Goal: Information Seeking & Learning: Learn about a topic

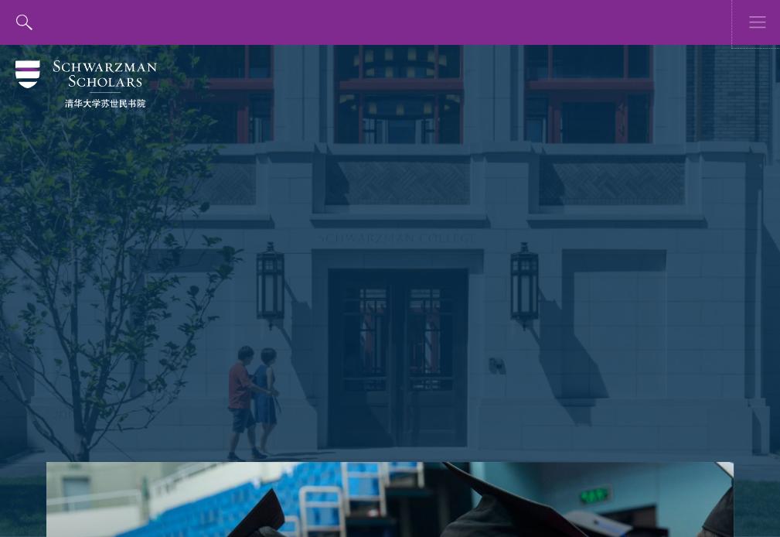
click at [756, 26] on icon "button" at bounding box center [757, 22] width 17 height 45
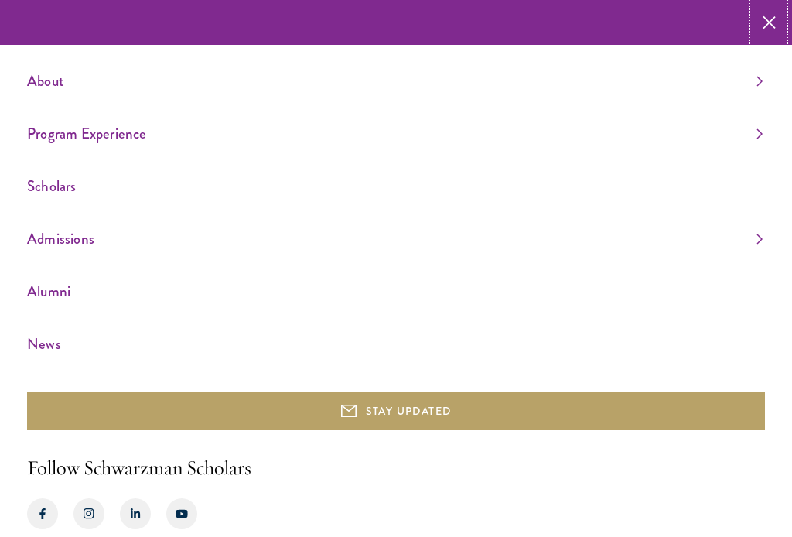
click at [762, 22] on icon "button" at bounding box center [768, 22] width 13 height 45
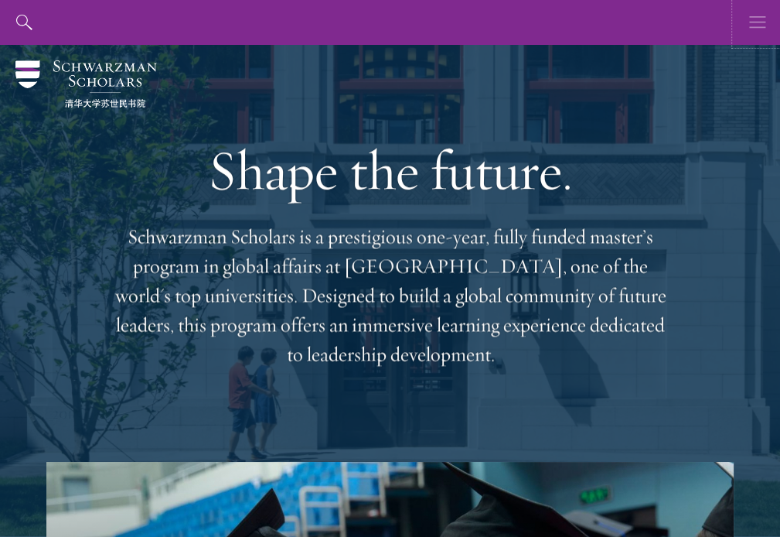
click at [763, 26] on icon "button" at bounding box center [757, 22] width 17 height 45
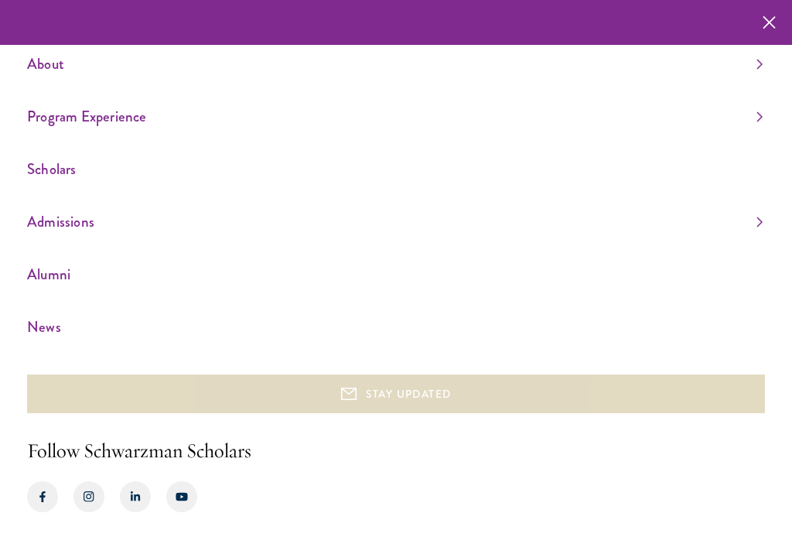
scroll to position [31, 0]
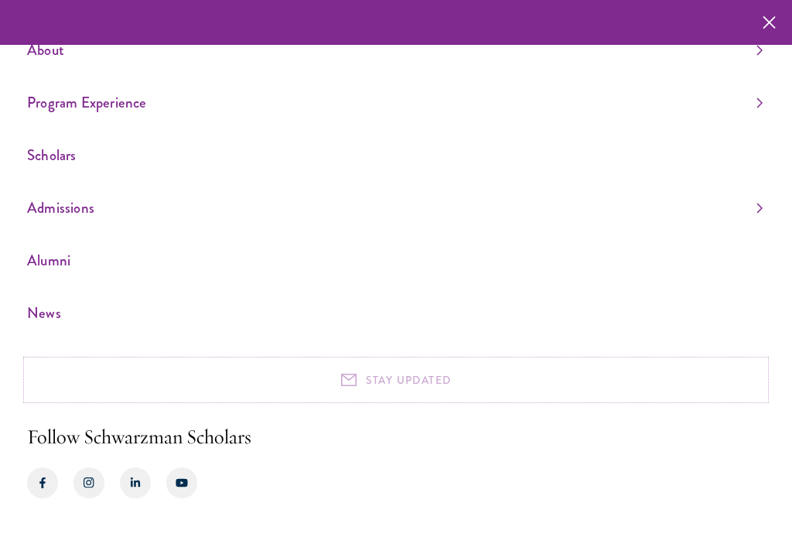
click at [429, 381] on button "STAY UPDATED" at bounding box center [396, 379] width 738 height 39
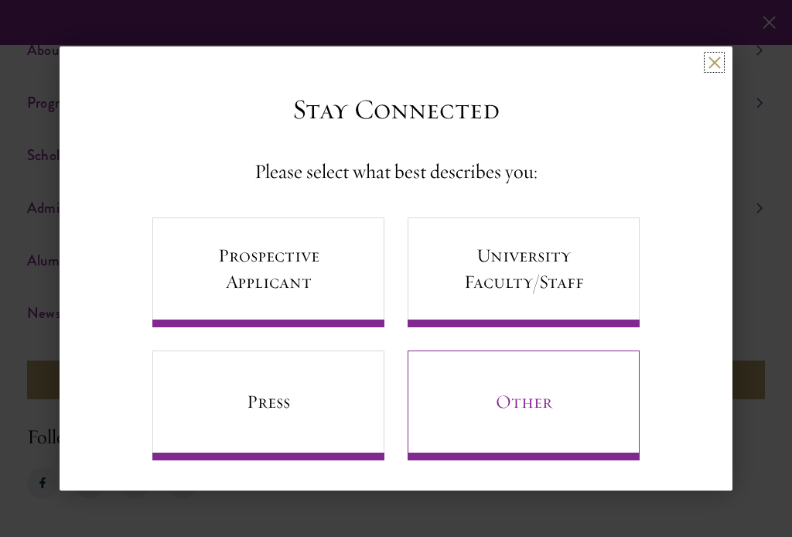
scroll to position [5, 0]
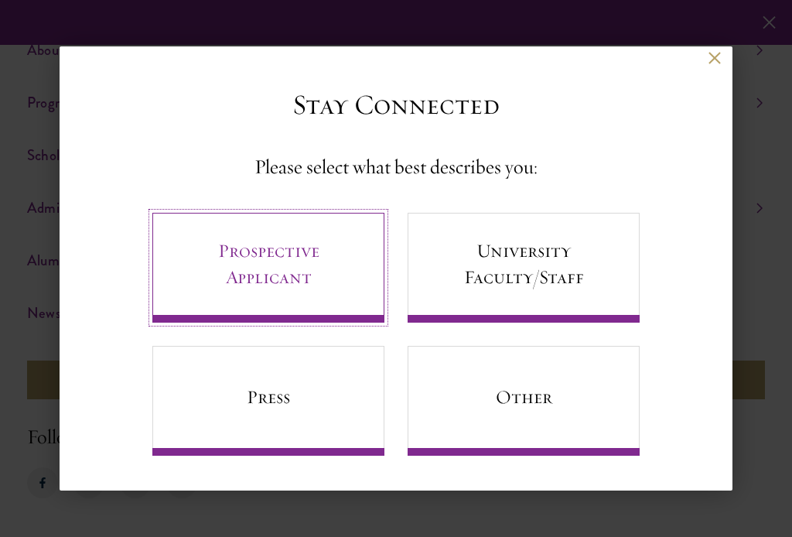
click at [315, 269] on link "Prospective Applicant" at bounding box center [268, 268] width 232 height 110
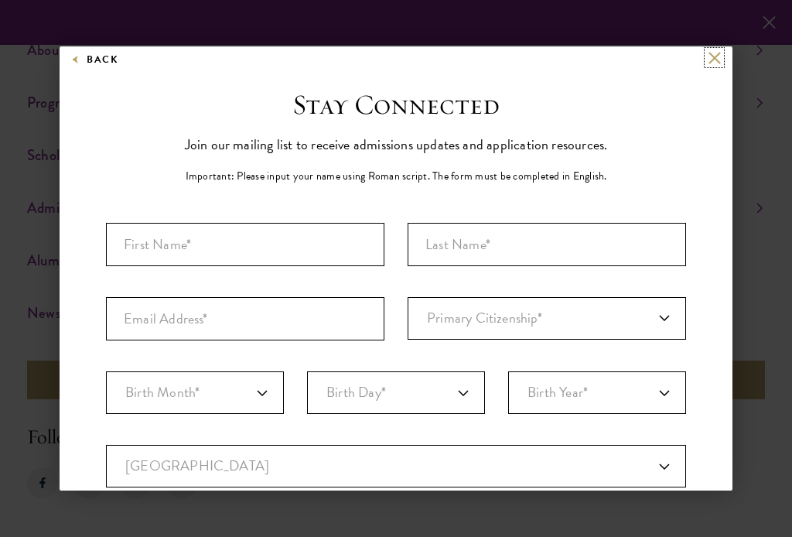
click at [708, 61] on button at bounding box center [714, 57] width 13 height 13
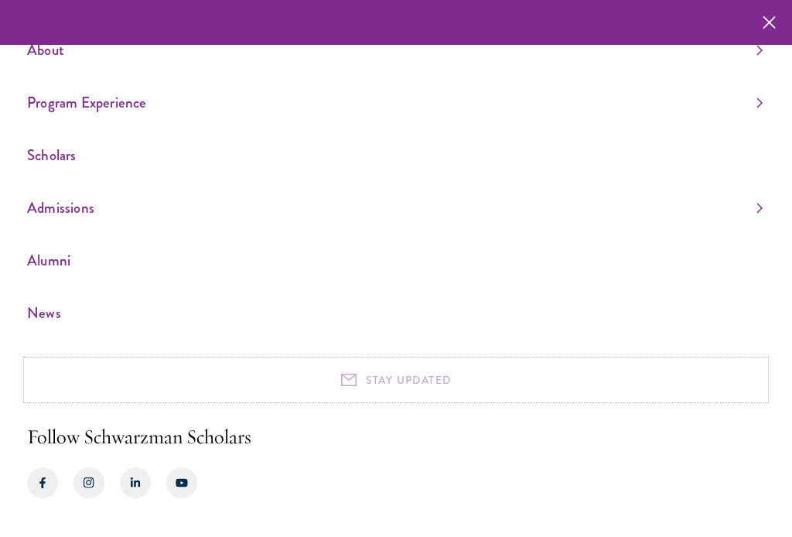
click at [352, 386] on button "STAY UPDATED" at bounding box center [396, 379] width 738 height 39
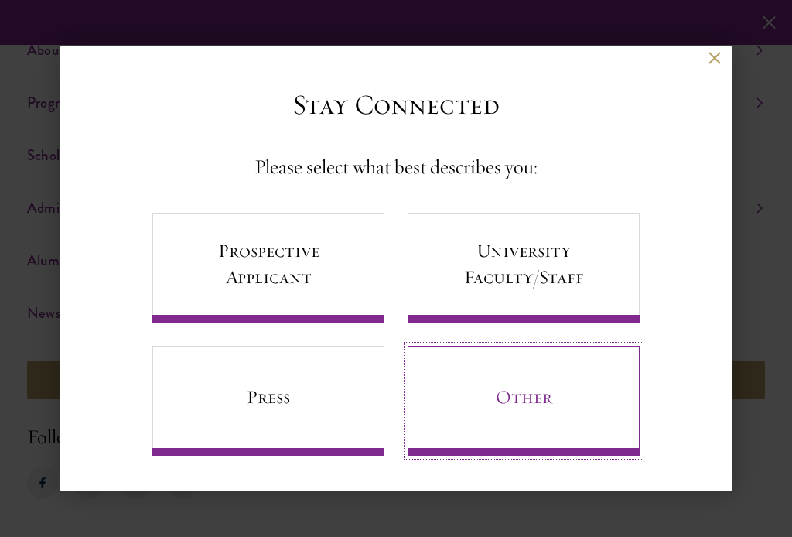
click at [538, 411] on link "Other" at bounding box center [524, 401] width 232 height 110
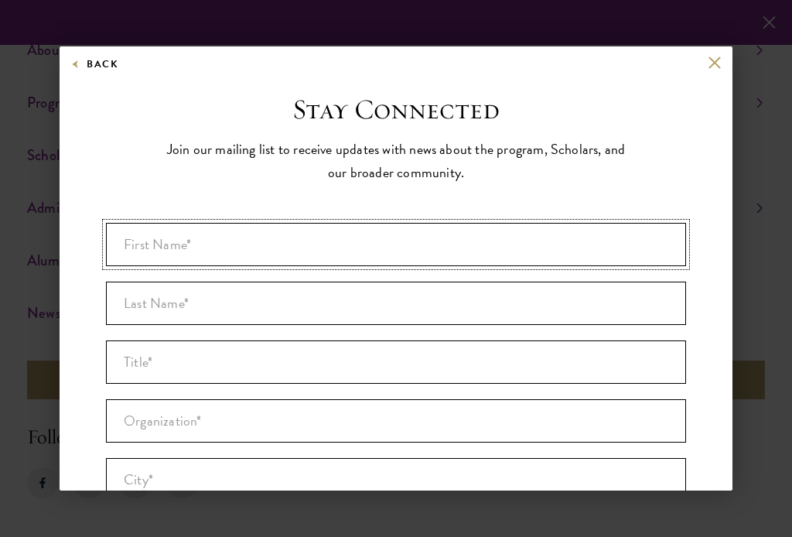
click at [284, 248] on input "First Name* *" at bounding box center [396, 244] width 580 height 43
type input "Ahmed"
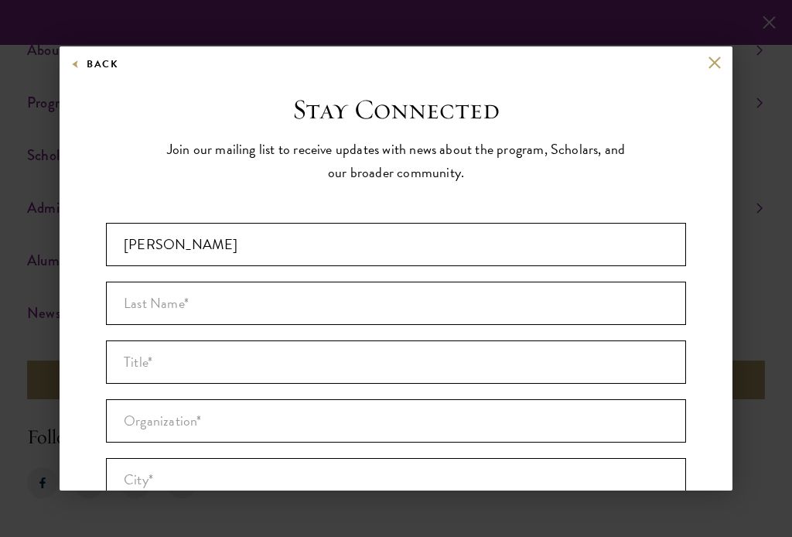
type input "Osman"
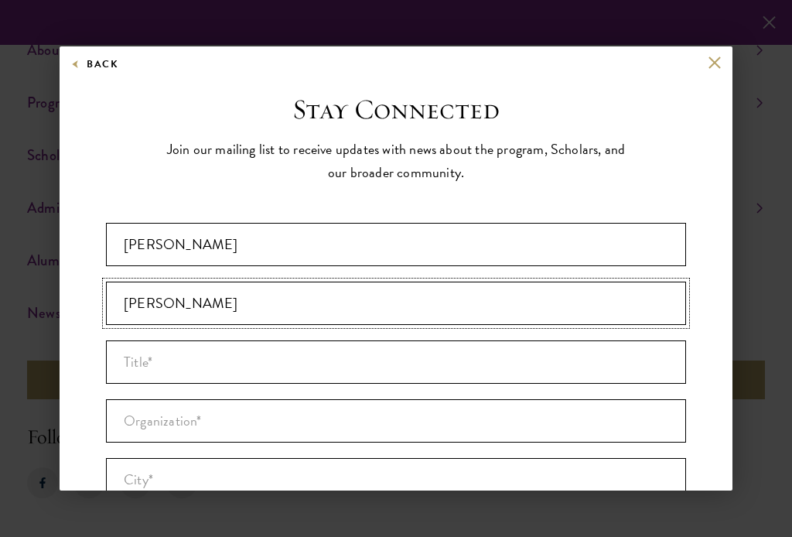
type input "Bosaso"
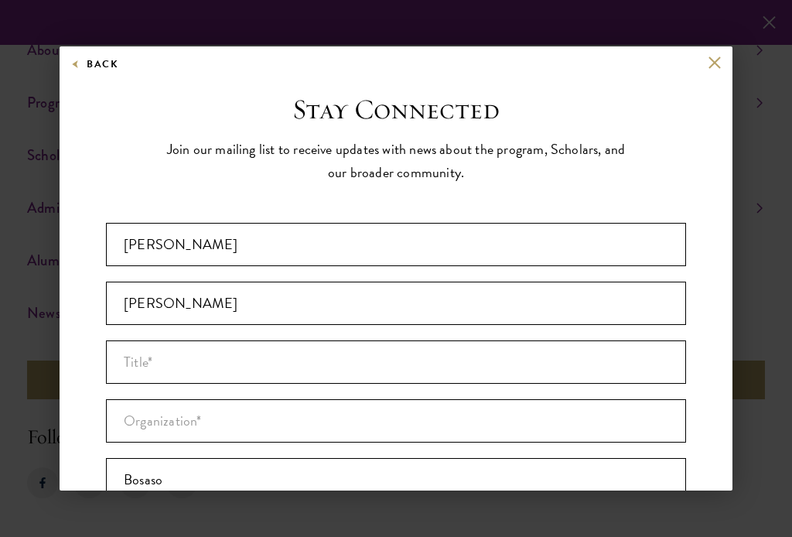
type input "[GEOGRAPHIC_DATA]"
type input "ahmedmuuse2405@gmail.com"
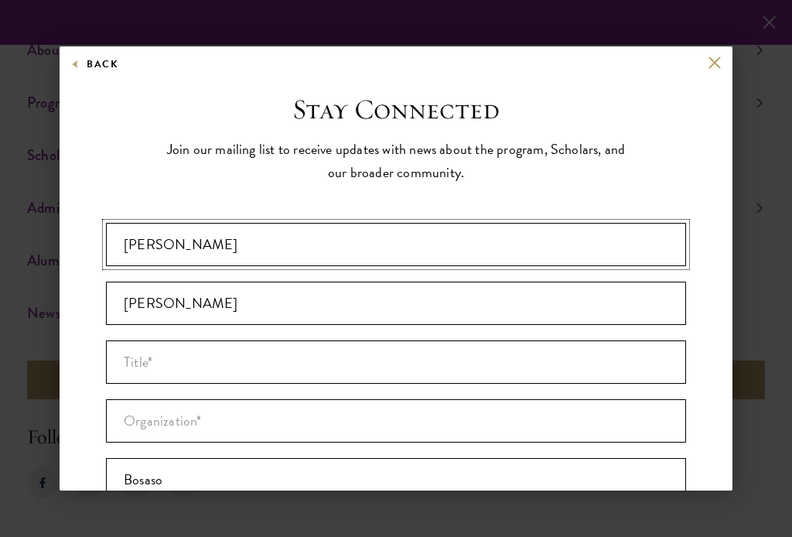
scroll to position [275, 0]
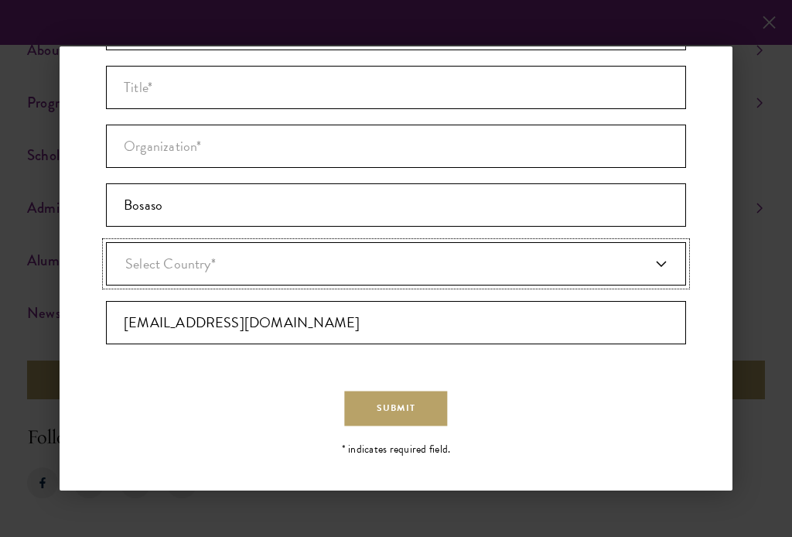
click at [211, 267] on span "Select Country*" at bounding box center [170, 263] width 90 height 21
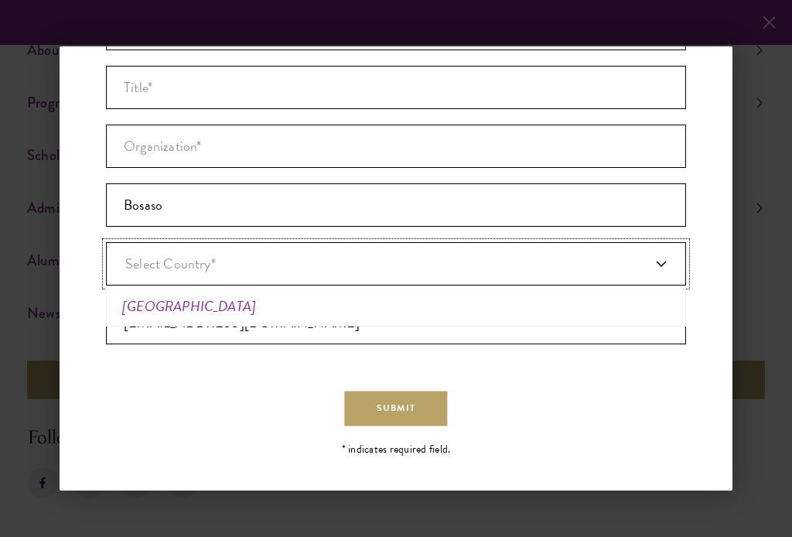
click at [211, 267] on span "Select Country*" at bounding box center [170, 263] width 90 height 21
click at [147, 307] on em "[GEOGRAPHIC_DATA]" at bounding box center [189, 305] width 134 height 21
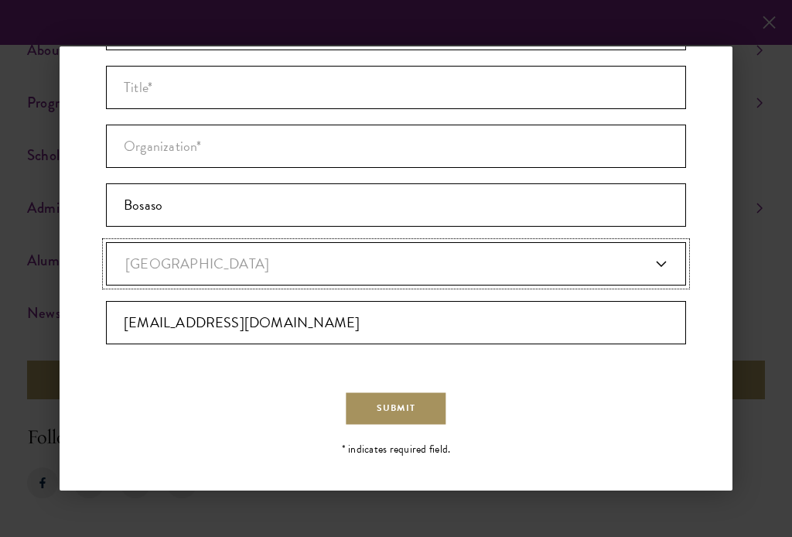
click at [394, 397] on button "Submit" at bounding box center [395, 408] width 103 height 35
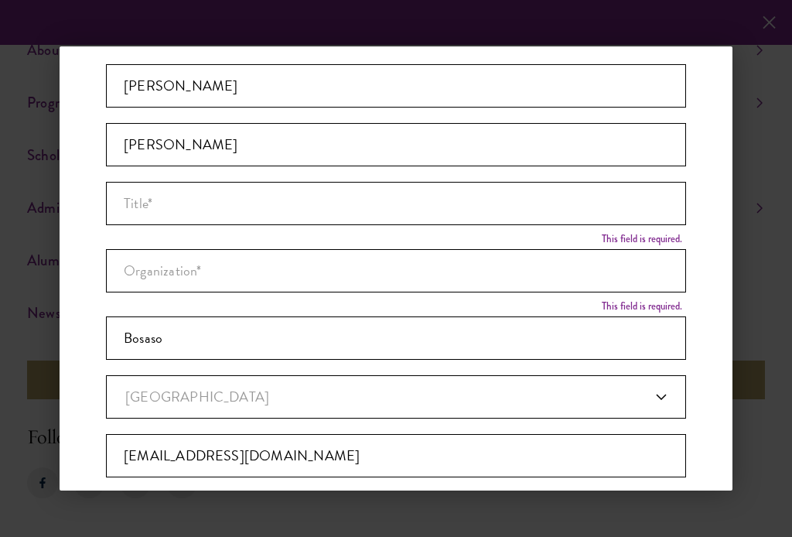
scroll to position [120, 0]
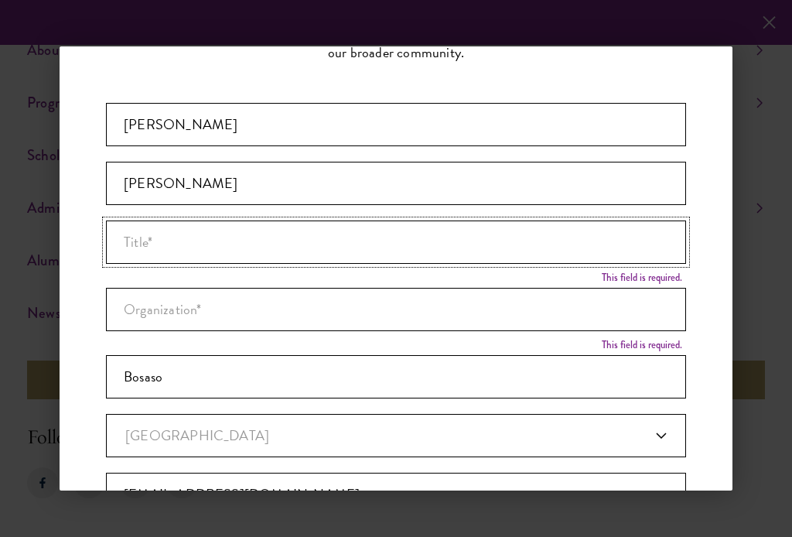
click at [333, 247] on input "Title *" at bounding box center [396, 241] width 580 height 43
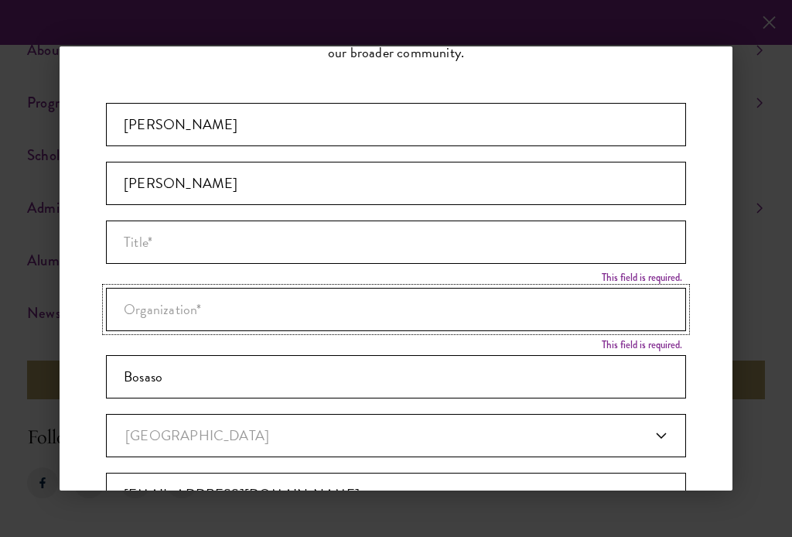
click at [250, 307] on input "Organization *" at bounding box center [396, 309] width 580 height 43
type input "University of Bosaso"
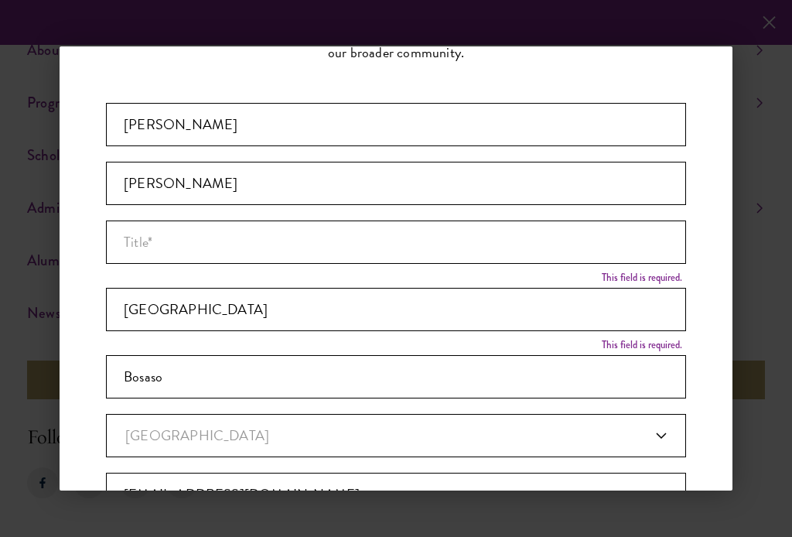
scroll to position [6220, 0]
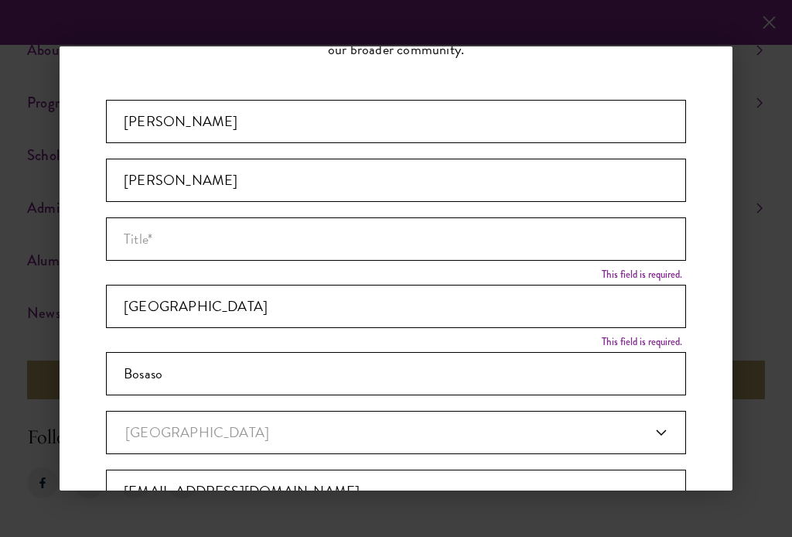
click at [207, 428] on link "[GEOGRAPHIC_DATA]" at bounding box center [396, 432] width 580 height 43
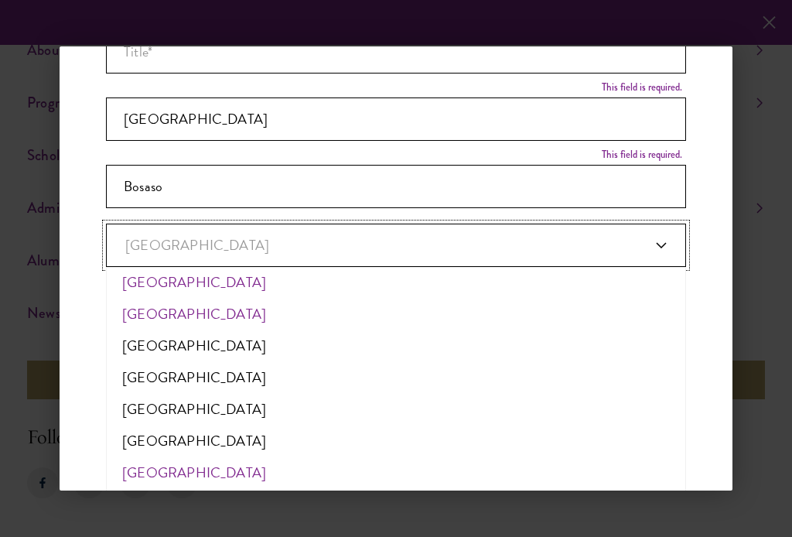
scroll to position [6214, 0]
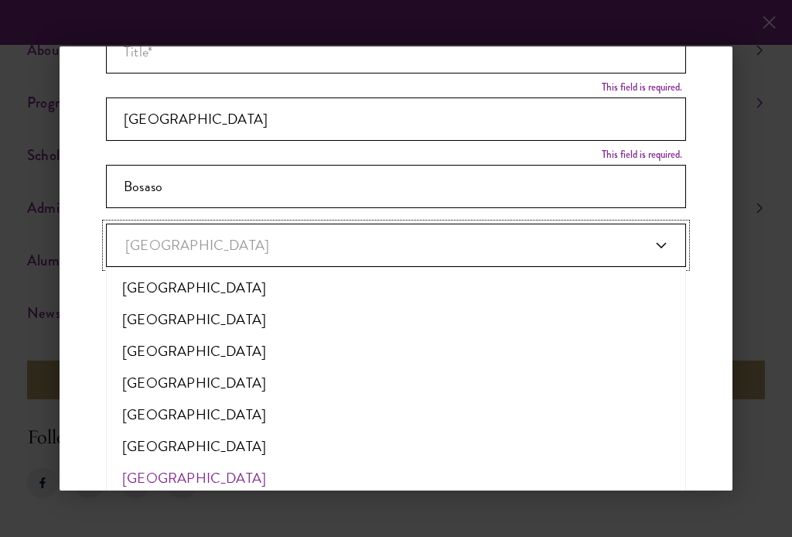
click at [192, 244] on link "[GEOGRAPHIC_DATA]" at bounding box center [396, 244] width 580 height 43
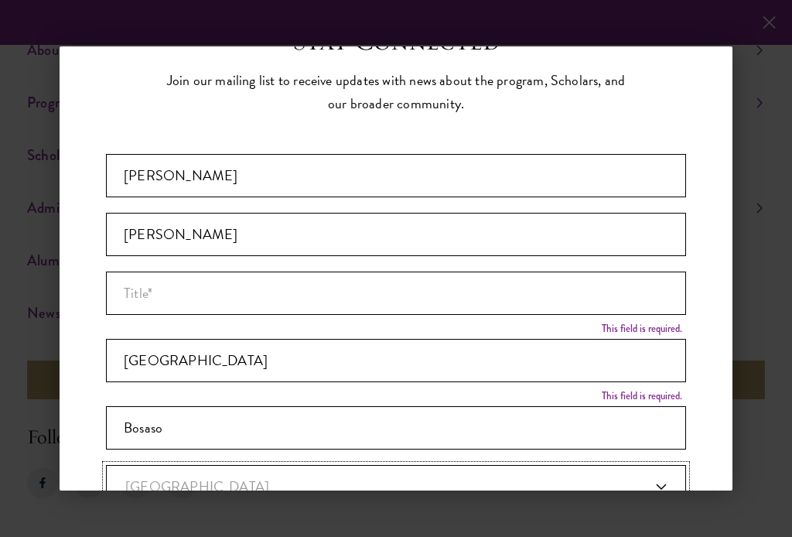
scroll to position [1, 0]
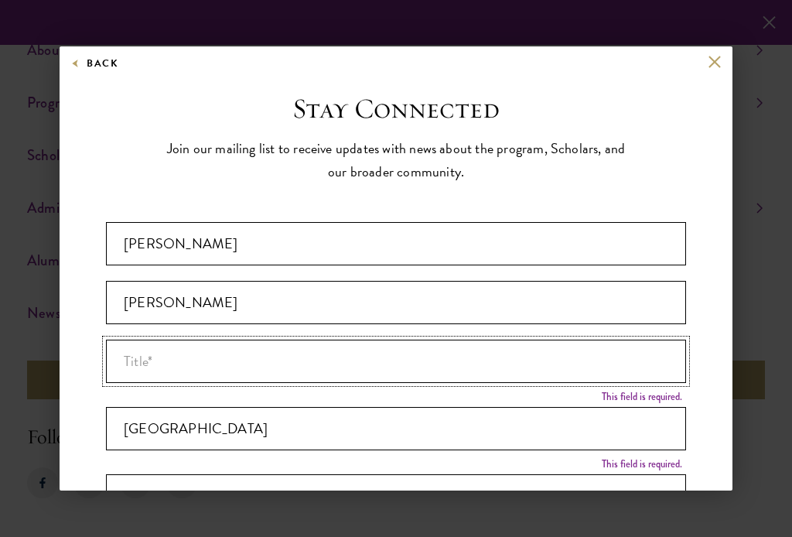
click at [189, 362] on input "Title *" at bounding box center [396, 360] width 580 height 43
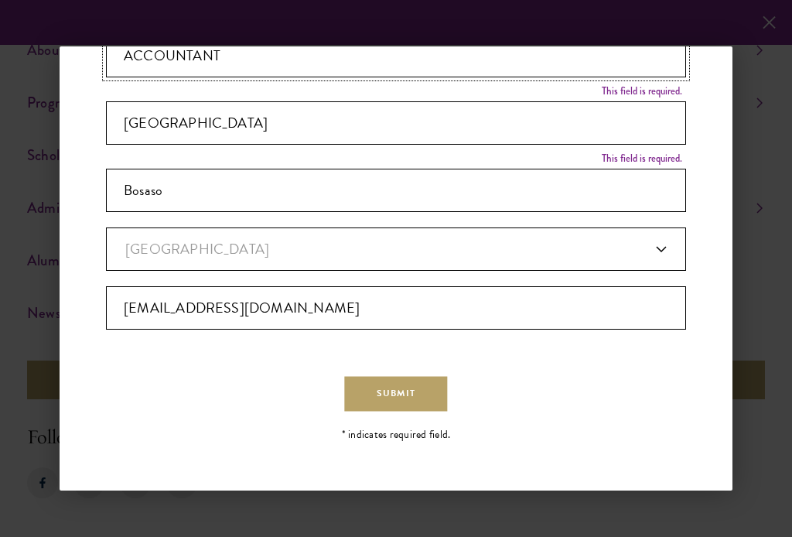
scroll to position [310, 0]
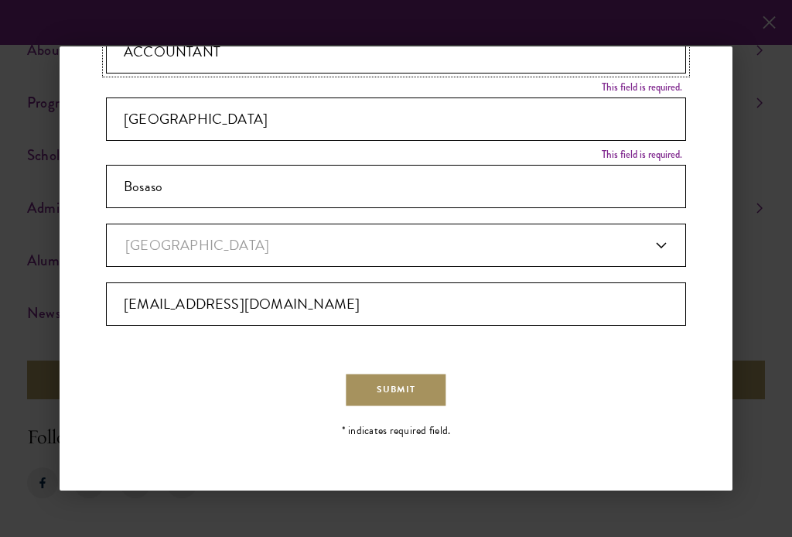
type input "ACCOUNTANT"
click at [411, 392] on button "Submit" at bounding box center [395, 389] width 103 height 35
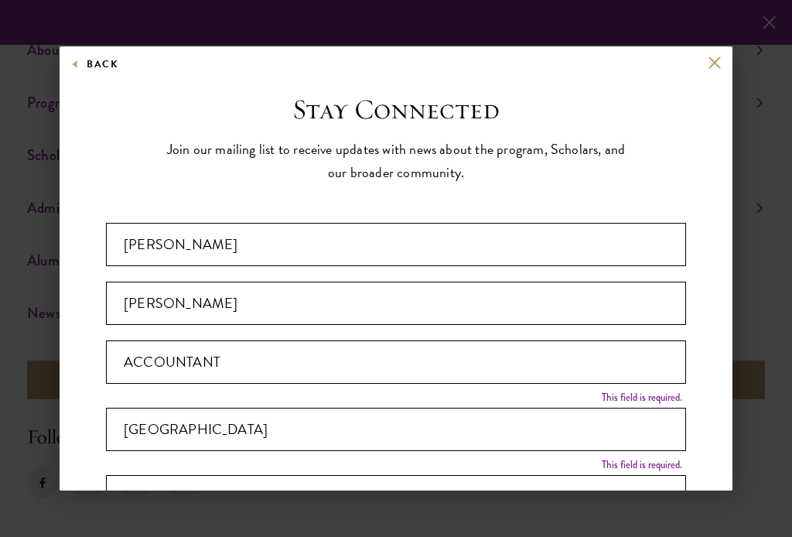
scroll to position [0, 0]
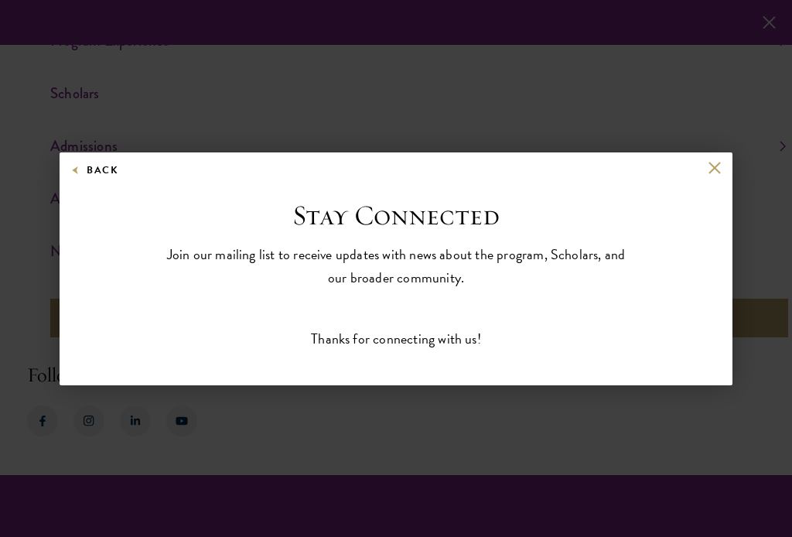
click at [720, 156] on div "Back Stay Connected Please select what best describes you: Prospective Applican…" at bounding box center [396, 268] width 673 height 233
click at [710, 162] on button at bounding box center [714, 168] width 13 height 13
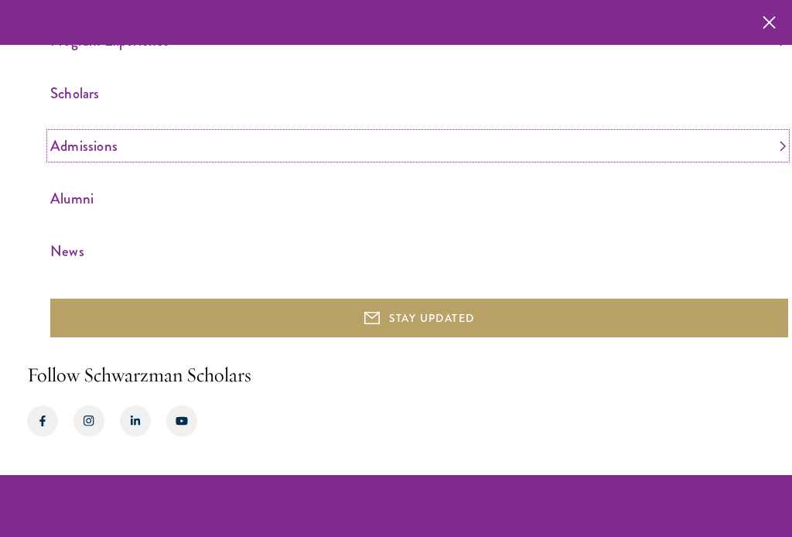
click at [90, 148] on link "Admissions" at bounding box center [417, 146] width 735 height 26
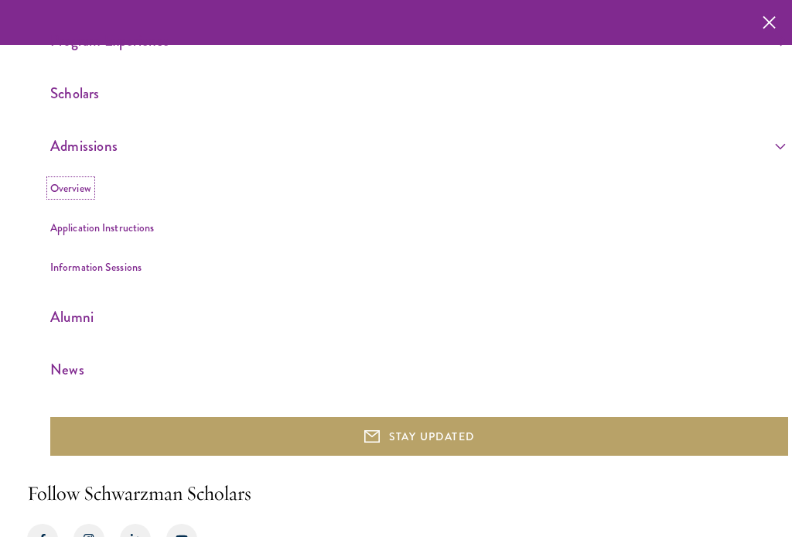
click at [65, 194] on link "Overview" at bounding box center [70, 187] width 41 height 15
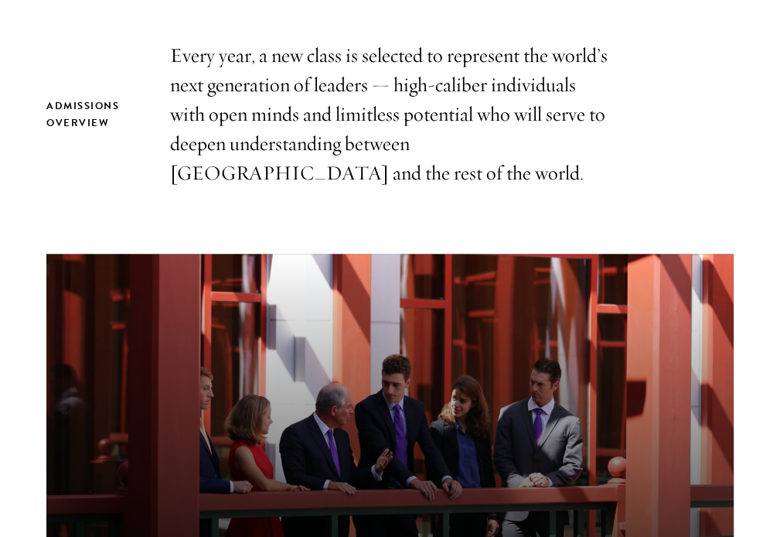
scroll to position [541, 0]
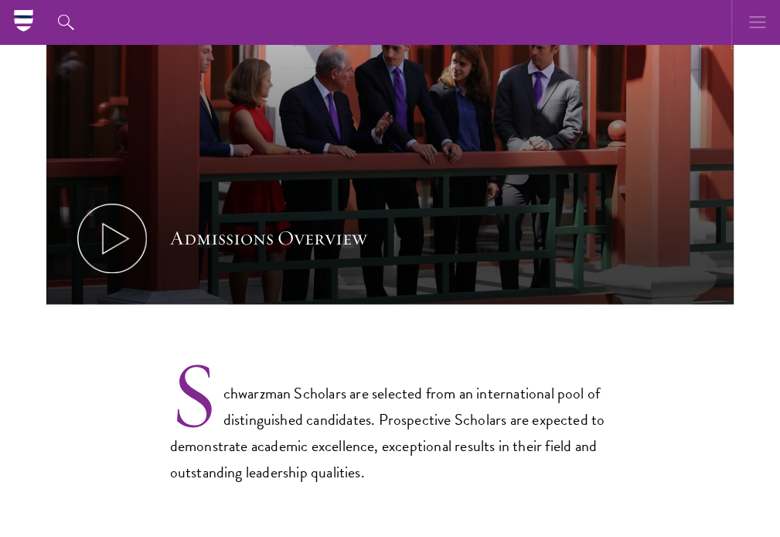
click at [756, 22] on icon "button" at bounding box center [757, 22] width 17 height 45
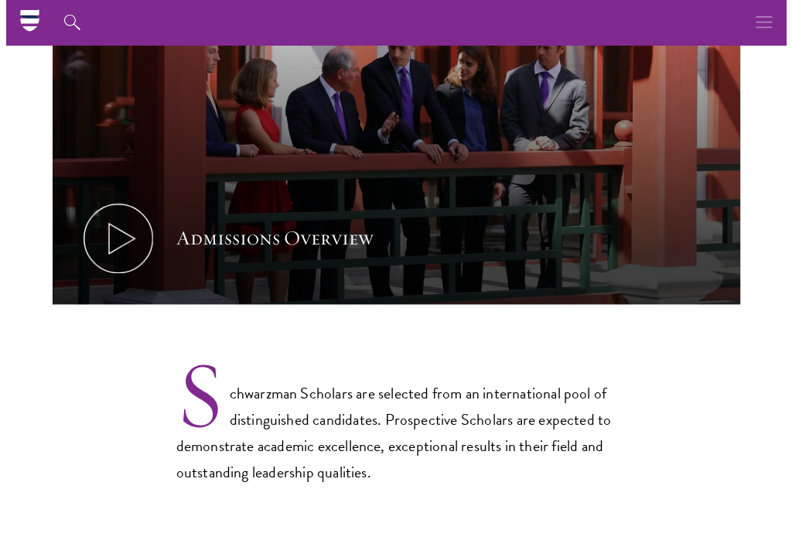
scroll to position [805, 0]
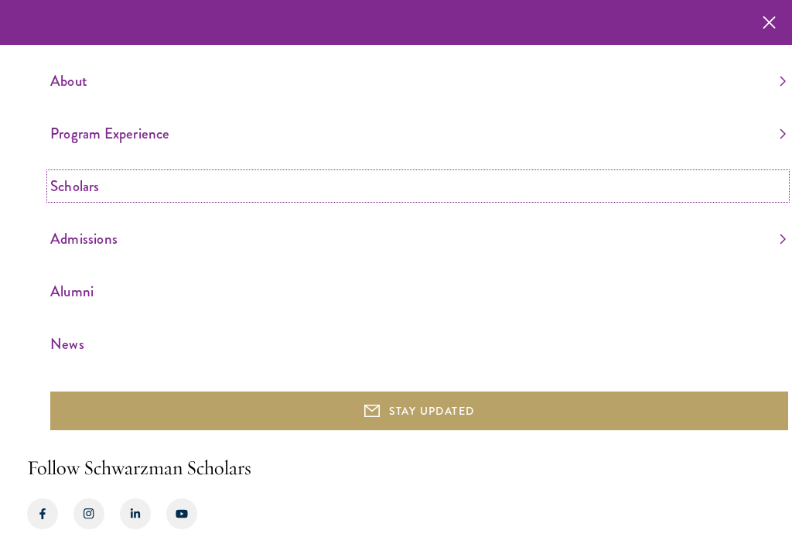
click at [72, 185] on link "Scholars" at bounding box center [417, 186] width 735 height 26
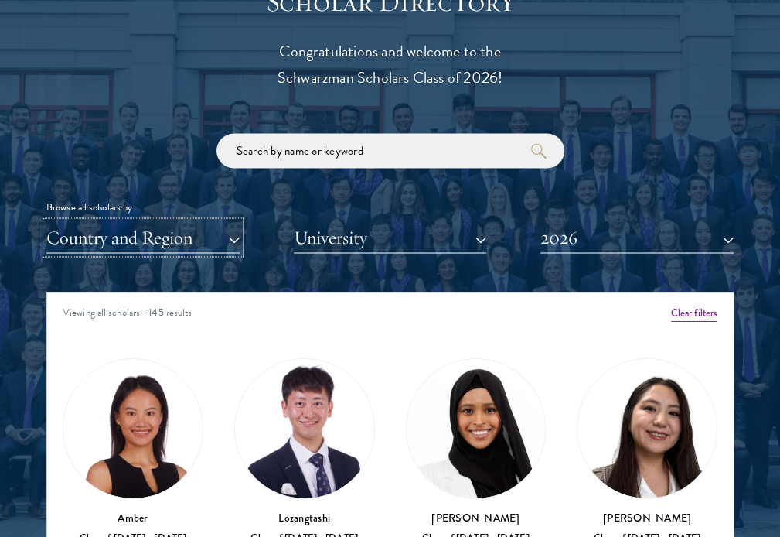
click at [218, 240] on button "Country and Region" at bounding box center [142, 237] width 193 height 32
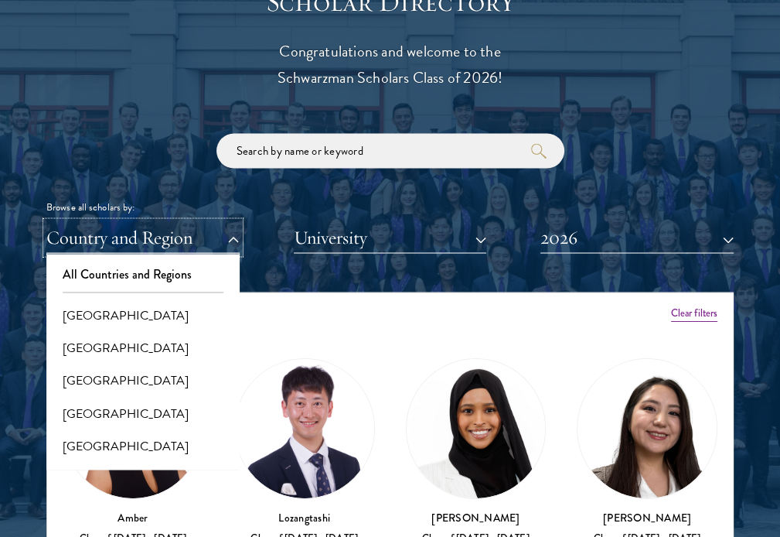
click at [217, 240] on button "Country and Region" at bounding box center [142, 237] width 193 height 32
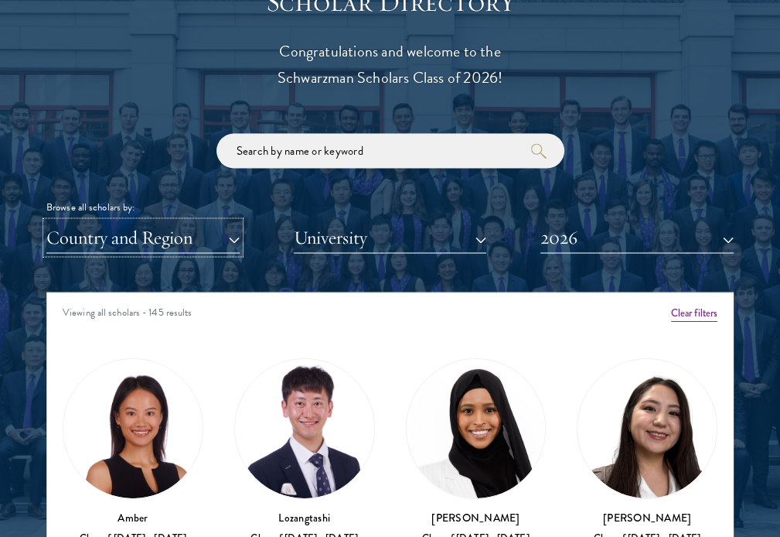
click at [214, 239] on button "Country and Region" at bounding box center [142, 237] width 193 height 32
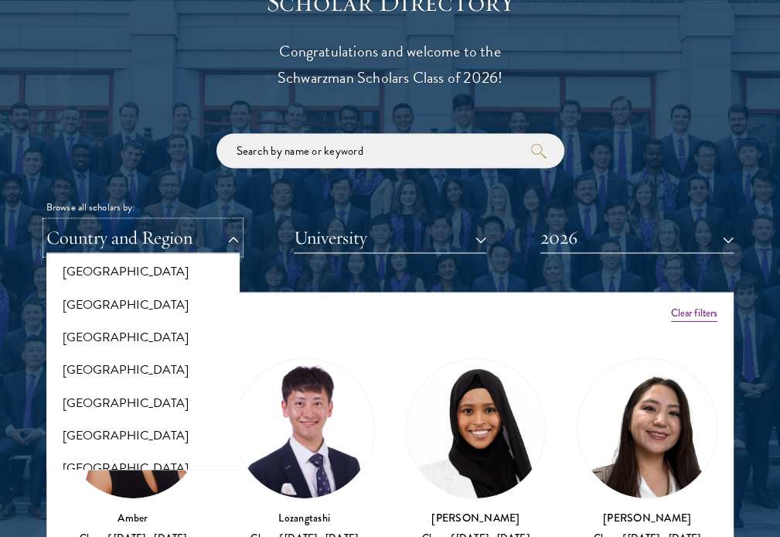
scroll to position [2629, 0]
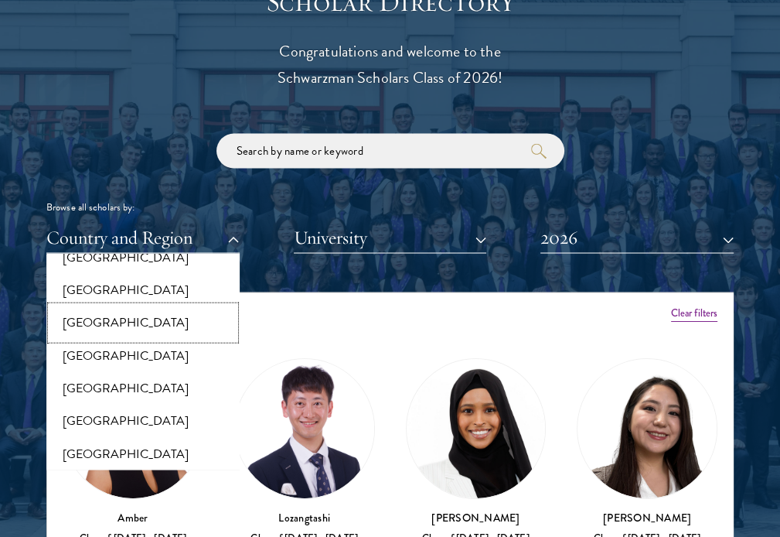
click at [72, 310] on button "[GEOGRAPHIC_DATA]" at bounding box center [143, 321] width 184 height 32
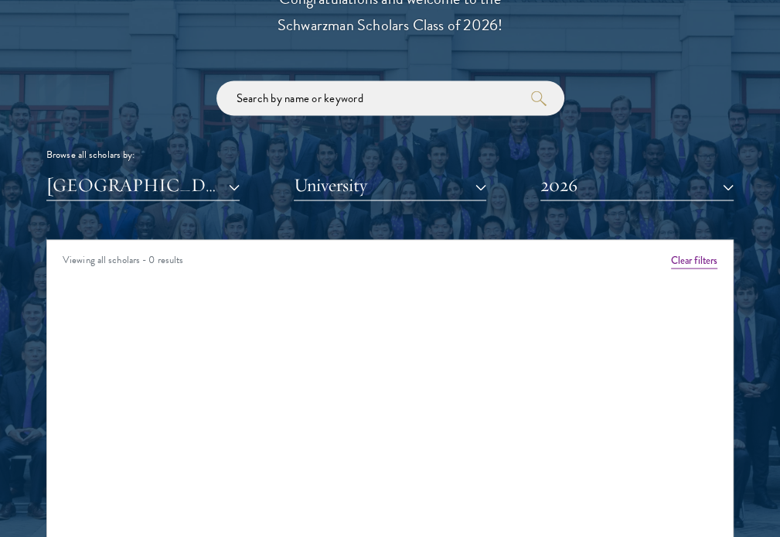
scroll to position [1933, 0]
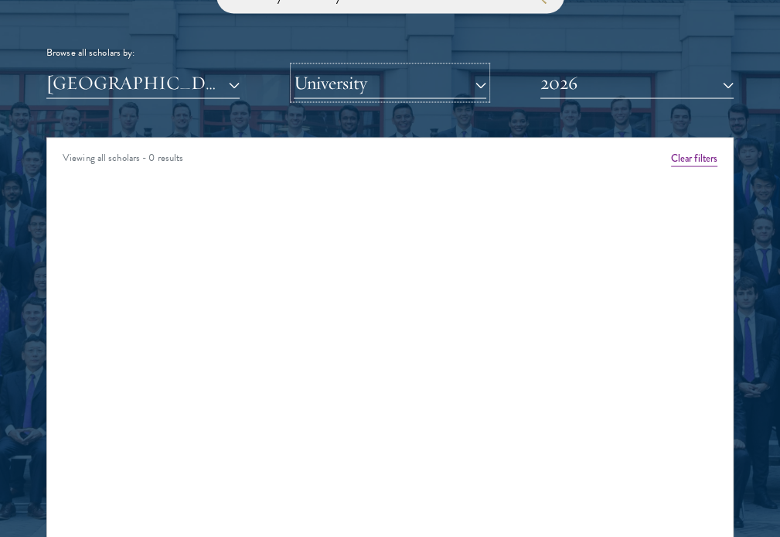
click at [380, 69] on button "University" at bounding box center [390, 83] width 193 height 32
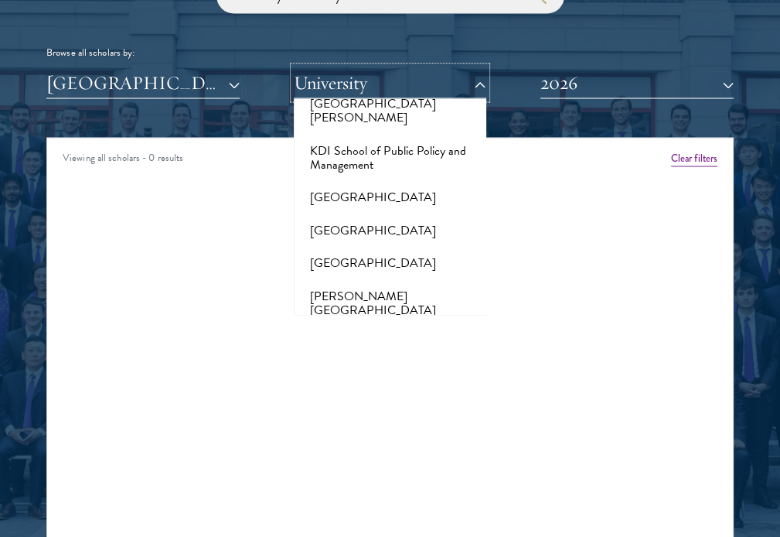
scroll to position [5645, 0]
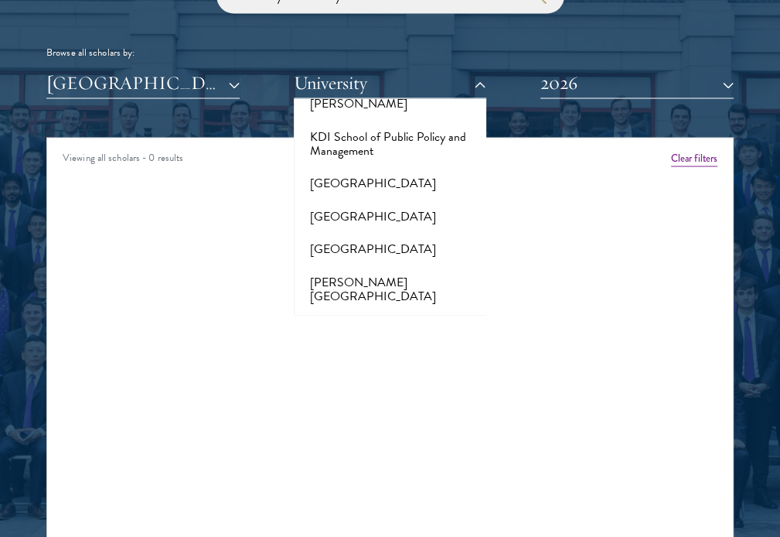
click at [620, 236] on div "Viewing all scholars - 0 results Clear filters Amber Class of 2025 - 2026 China…" at bounding box center [389, 369] width 687 height 464
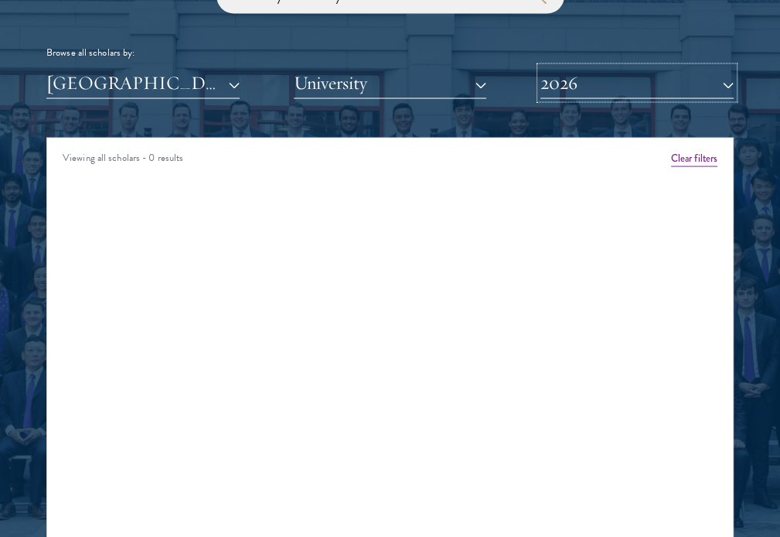
click at [579, 84] on button "2026" at bounding box center [637, 83] width 193 height 32
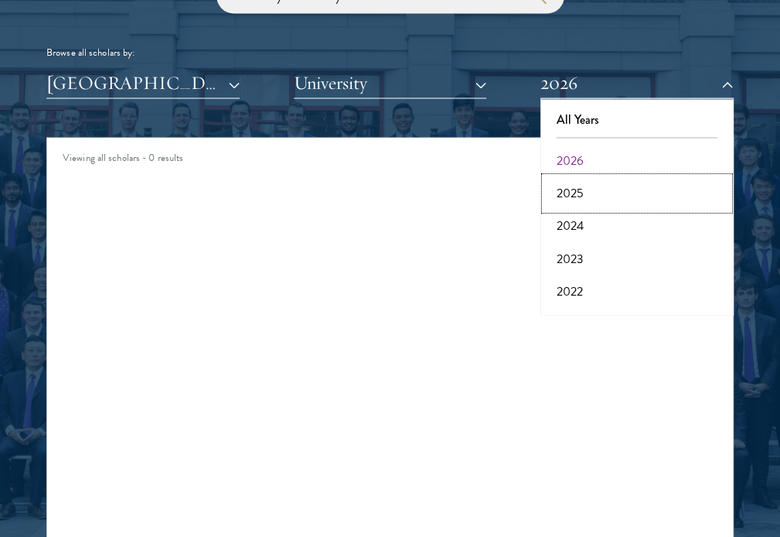
click at [581, 193] on button "2025" at bounding box center [637, 192] width 184 height 32
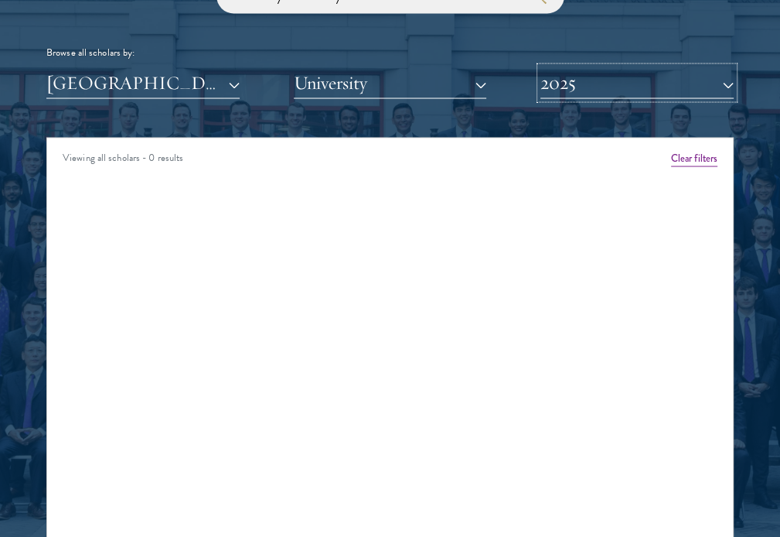
click at [591, 72] on button "2025" at bounding box center [637, 83] width 193 height 32
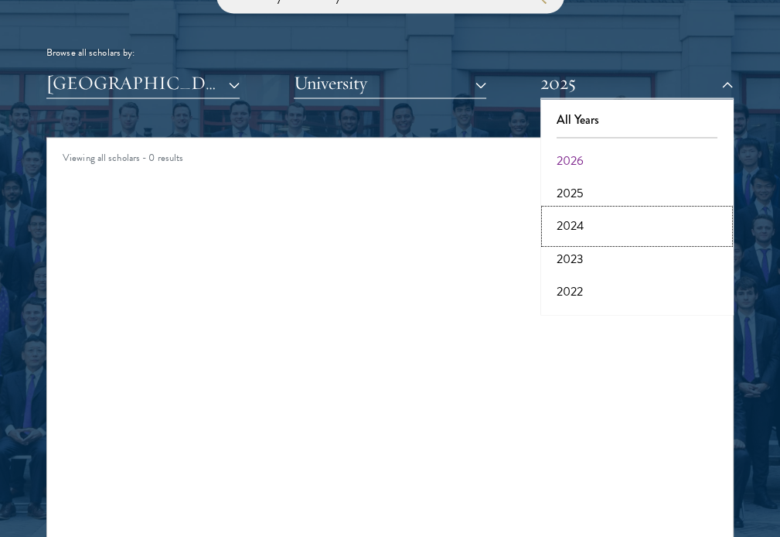
click at [574, 230] on button "2024" at bounding box center [637, 225] width 184 height 32
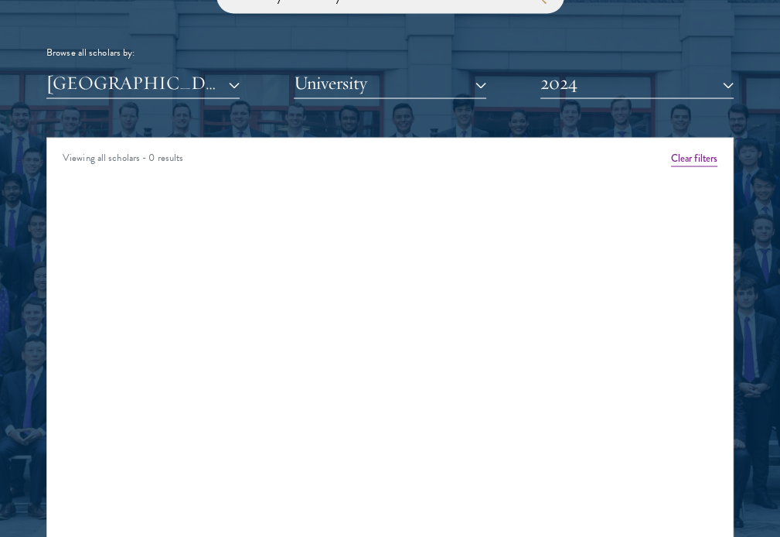
click at [574, 230] on div "Viewing all scholars - 0 results Clear filters Amber Class of 2025 - 2026 China…" at bounding box center [389, 369] width 687 height 464
click at [619, 88] on button "2024" at bounding box center [637, 83] width 193 height 32
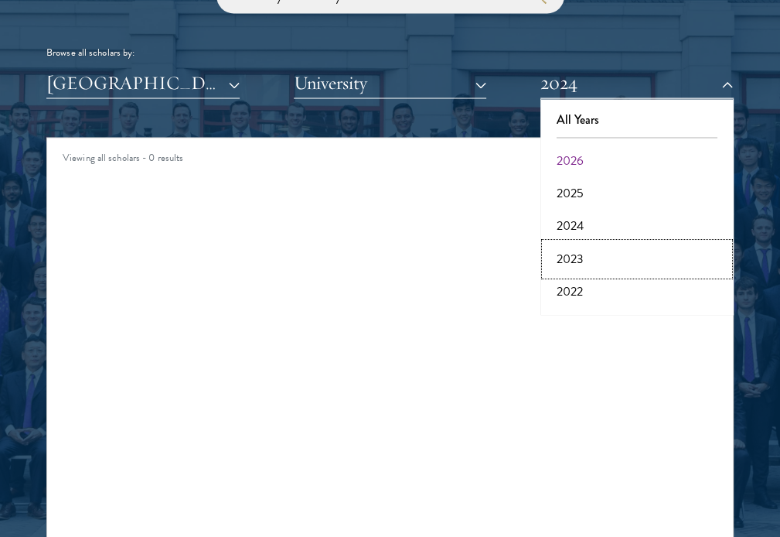
click at [572, 259] on button "2023" at bounding box center [637, 258] width 184 height 32
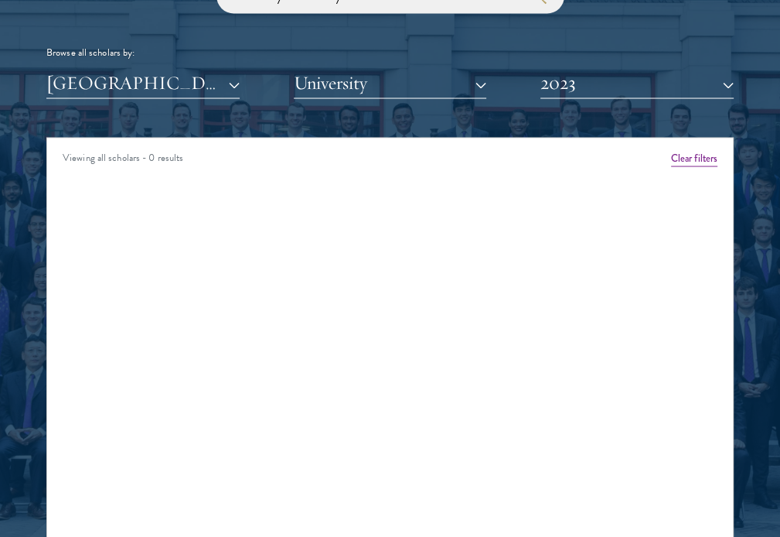
click at [596, 55] on div "Browse all scholars by:" at bounding box center [389, 52] width 687 height 16
click at [595, 78] on button "2023" at bounding box center [637, 83] width 193 height 32
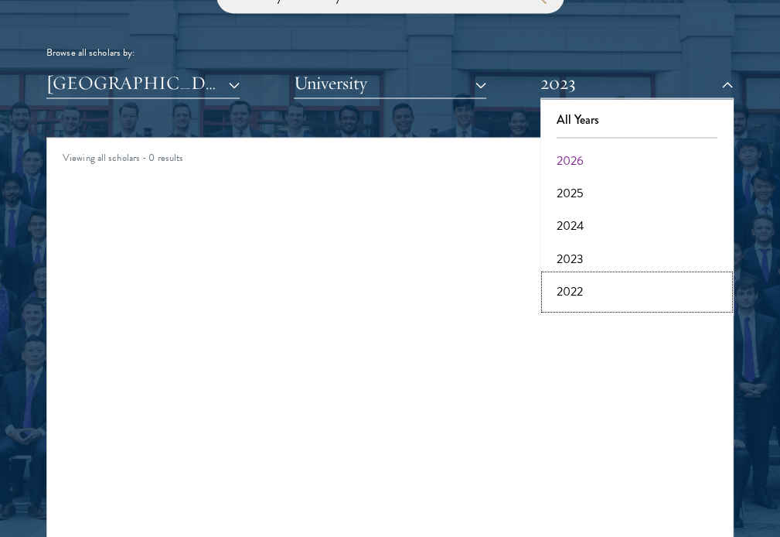
click at [555, 285] on button "2022" at bounding box center [637, 291] width 184 height 32
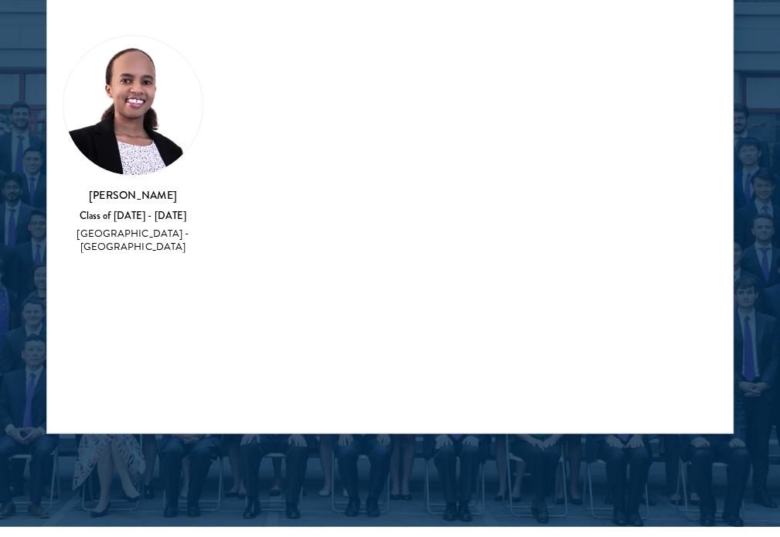
scroll to position [2011, 0]
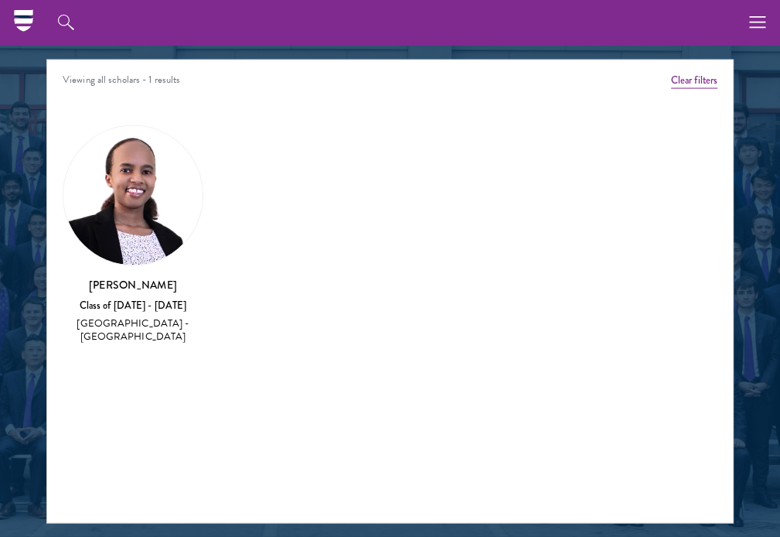
click at [136, 289] on h3 "Maria Ahmed" at bounding box center [133, 284] width 141 height 15
click at [127, 229] on img at bounding box center [132, 195] width 139 height 139
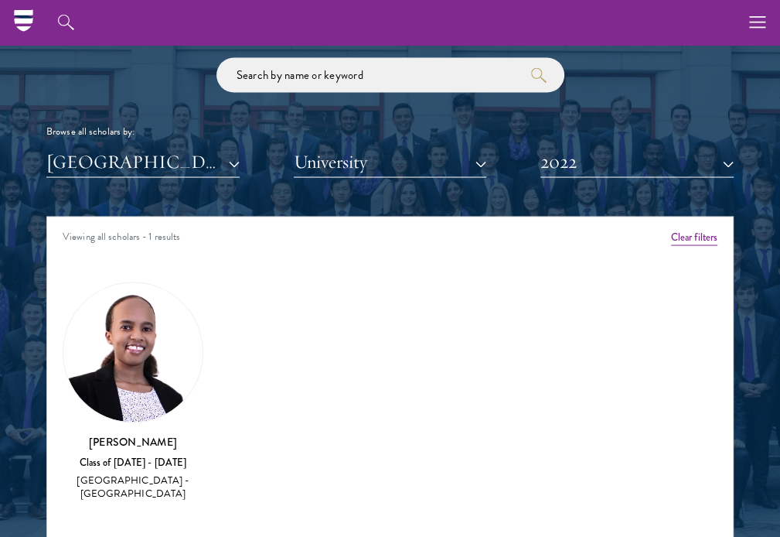
scroll to position [1779, 0]
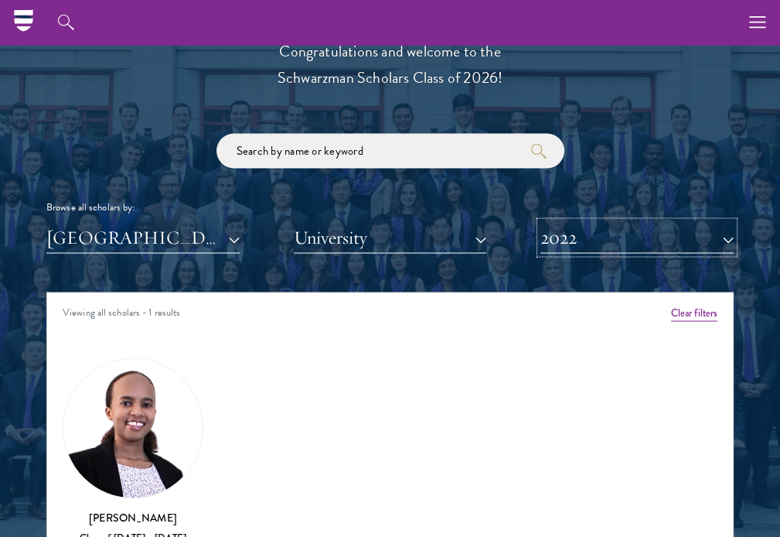
click at [662, 235] on button "2022" at bounding box center [637, 237] width 193 height 32
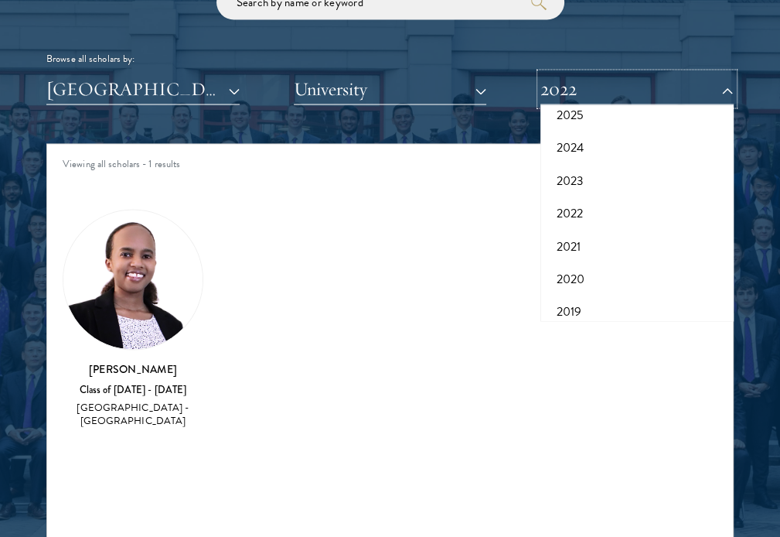
scroll to position [1933, 0]
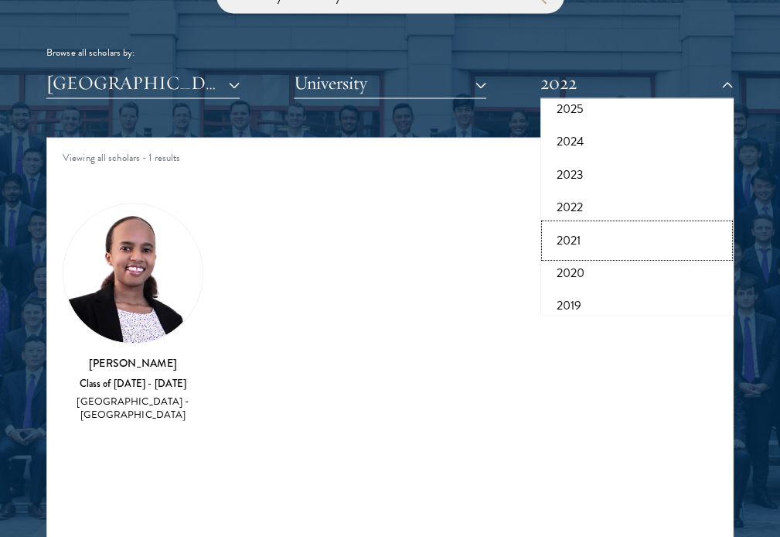
click at [575, 243] on button "2021" at bounding box center [637, 240] width 184 height 32
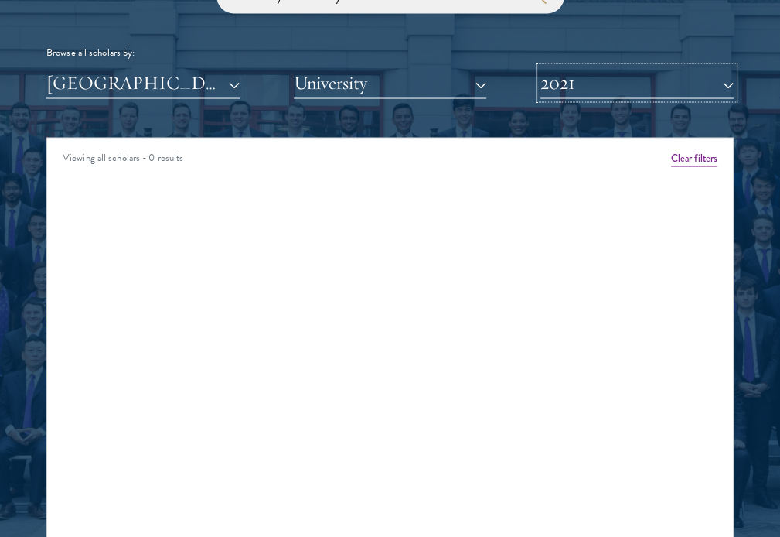
click at [609, 82] on button "2021" at bounding box center [637, 83] width 193 height 32
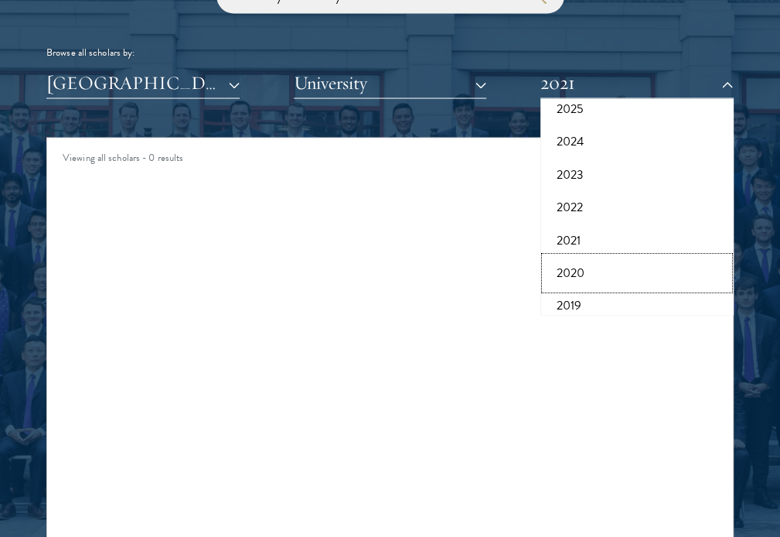
click at [575, 278] on button "2020" at bounding box center [637, 273] width 184 height 32
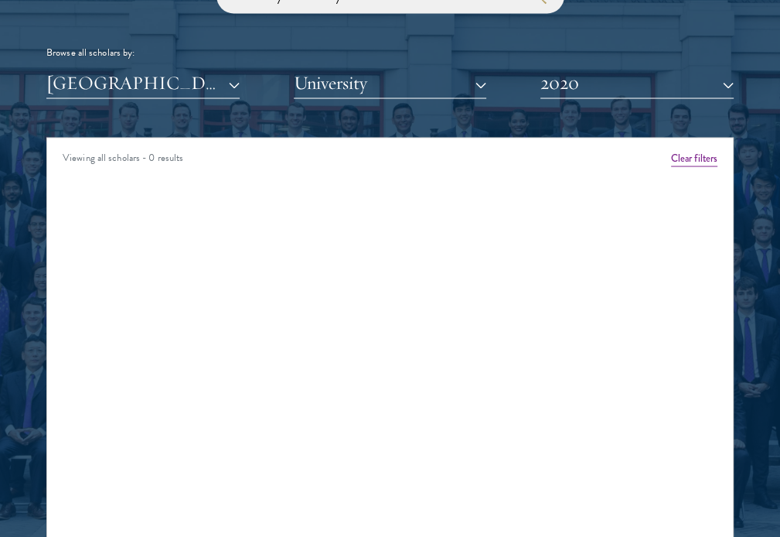
click at [587, 213] on div "Viewing all scholars - 0 results Clear filters Amber Class of 2025 - 2026 China…" at bounding box center [389, 369] width 687 height 464
click at [633, 83] on button "2020" at bounding box center [637, 83] width 193 height 32
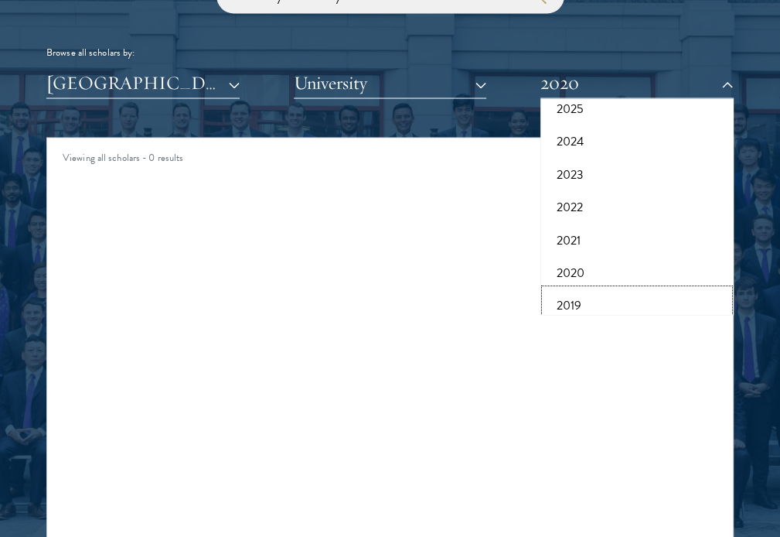
click at [567, 302] on button "2019" at bounding box center [637, 305] width 184 height 32
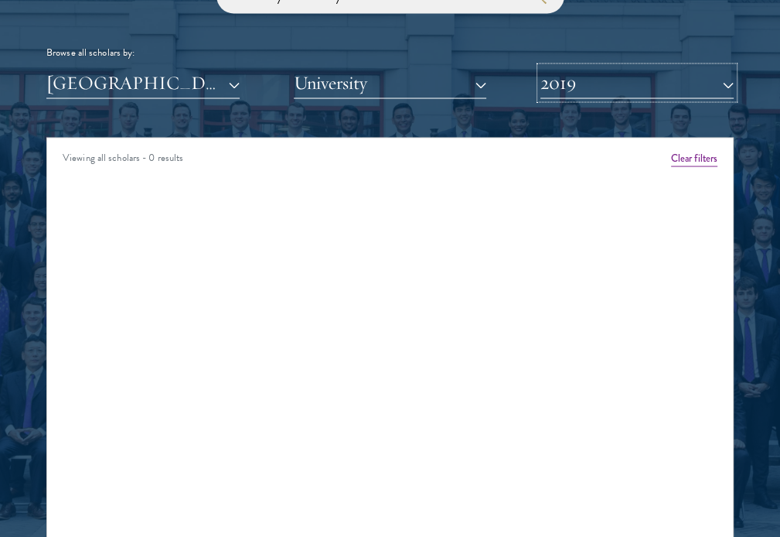
click at [603, 80] on button "2019" at bounding box center [637, 83] width 193 height 32
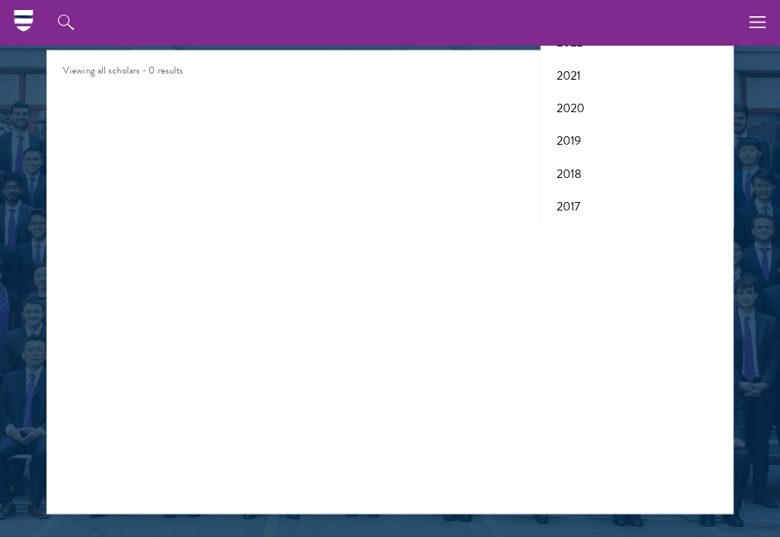
scroll to position [2011, 0]
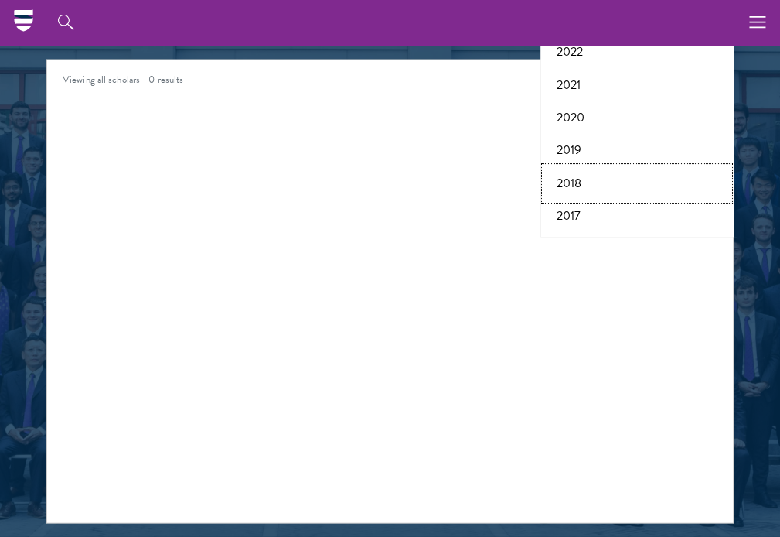
click at [569, 184] on button "2018" at bounding box center [637, 184] width 184 height 32
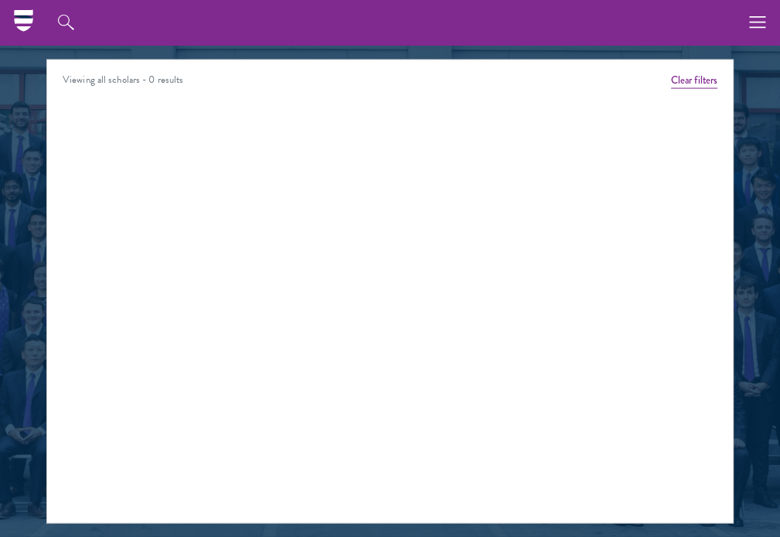
scroll to position [1701, 0]
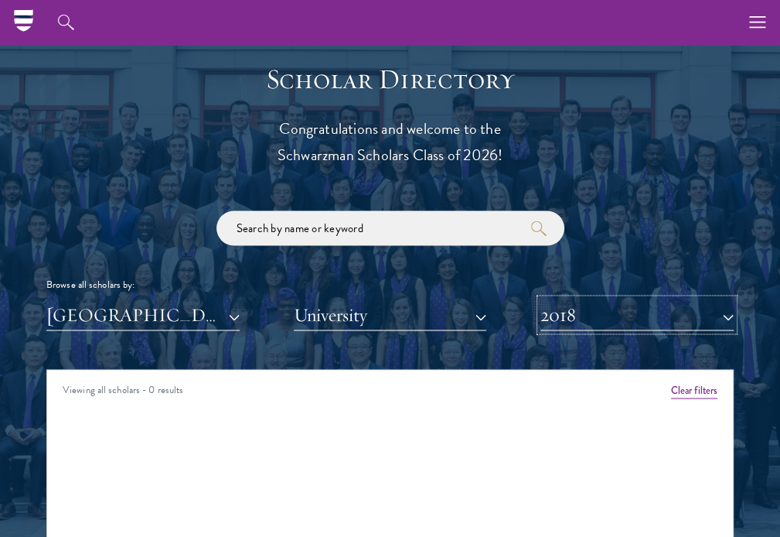
click at [597, 307] on button "2018" at bounding box center [637, 314] width 193 height 32
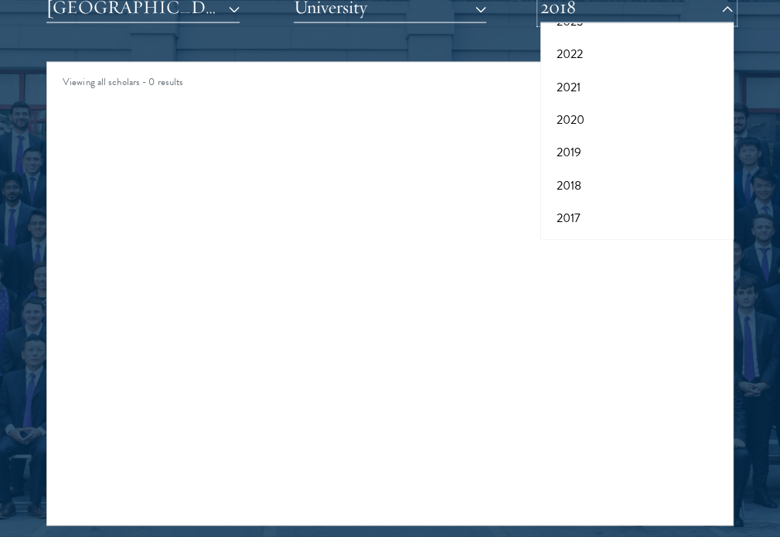
scroll to position [2088, 0]
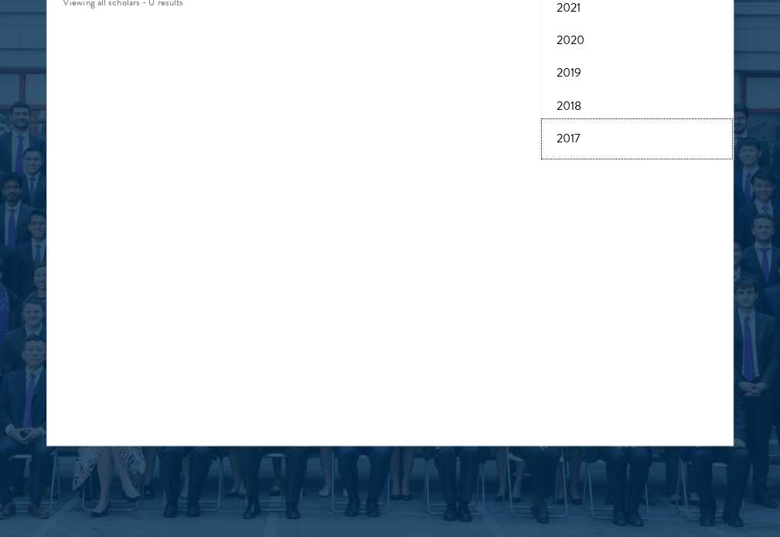
click at [585, 138] on button "2017" at bounding box center [637, 139] width 184 height 32
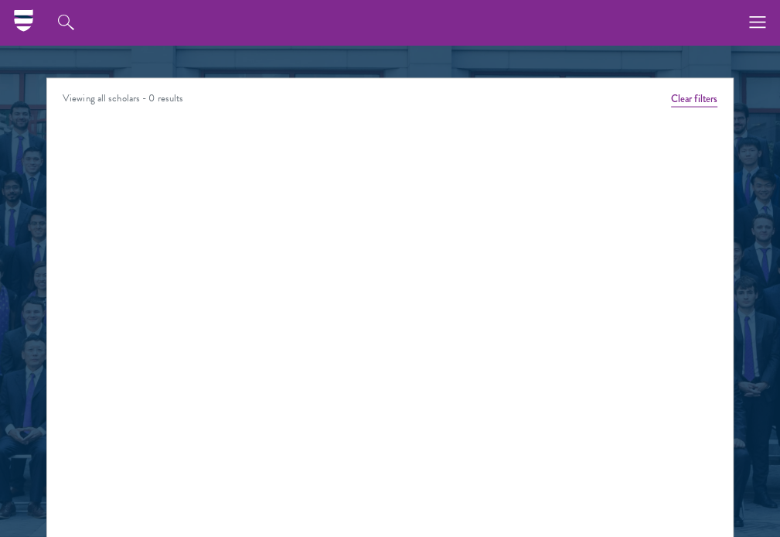
scroll to position [1779, 0]
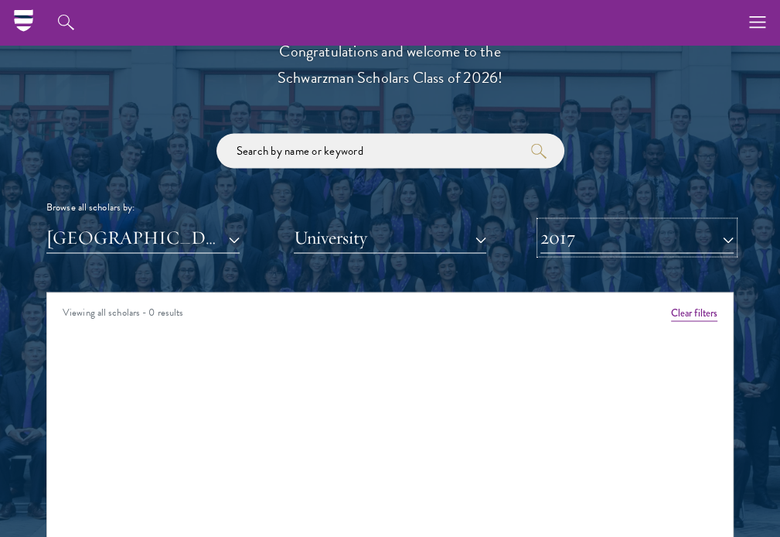
click at [626, 234] on button "2017" at bounding box center [637, 237] width 193 height 32
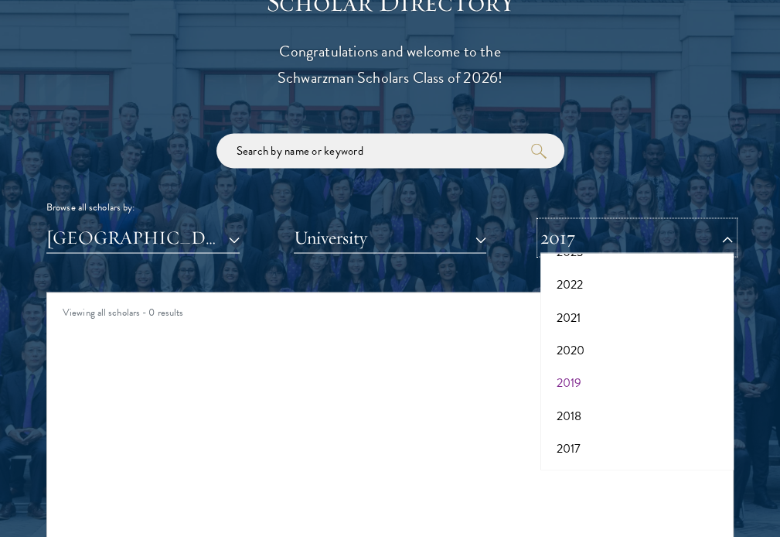
scroll to position [1856, 0]
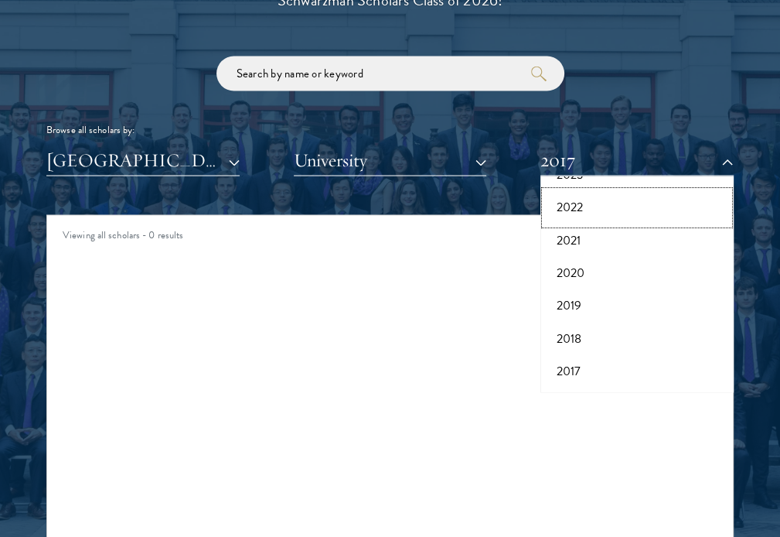
click at [573, 206] on button "2022" at bounding box center [637, 207] width 184 height 32
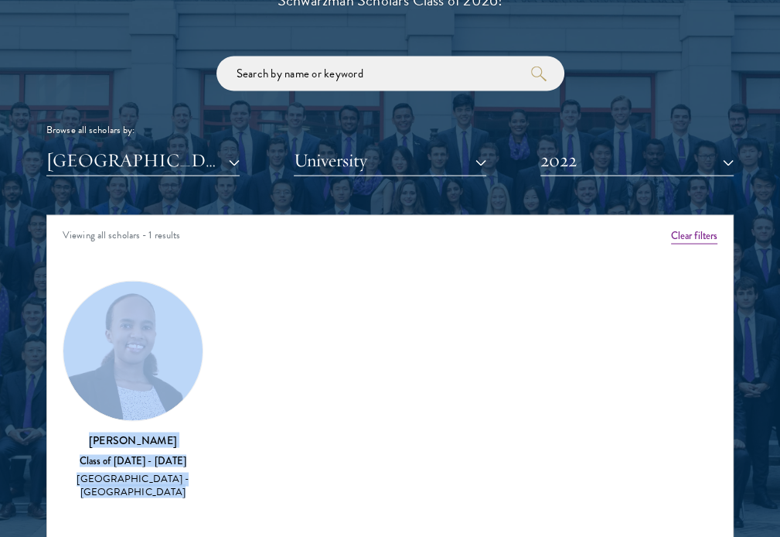
click at [363, 370] on div "Amber Class of 2025 - 2026 China - Peking University View Bio Cirenquji Class o…" at bounding box center [390, 393] width 686 height 271
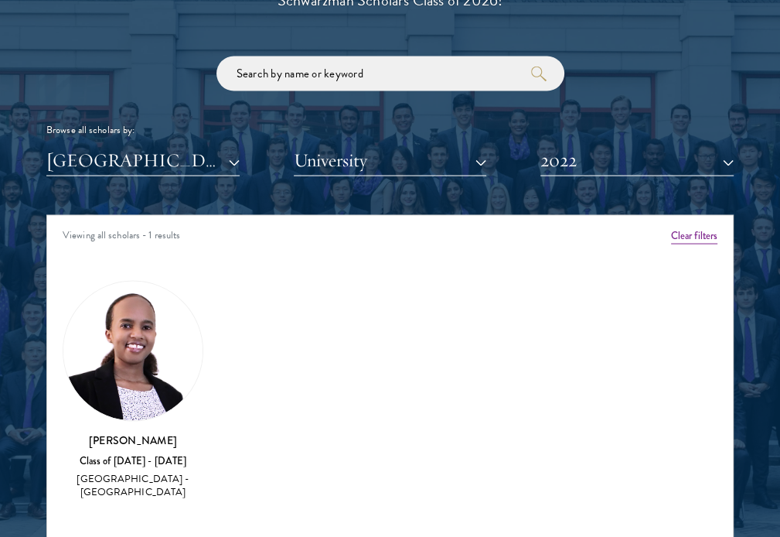
click at [145, 374] on img at bounding box center [132, 350] width 139 height 139
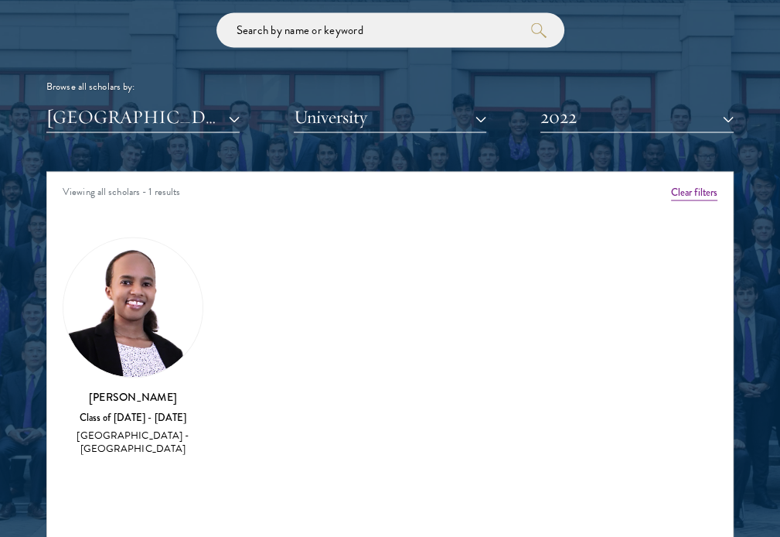
scroll to position [1933, 0]
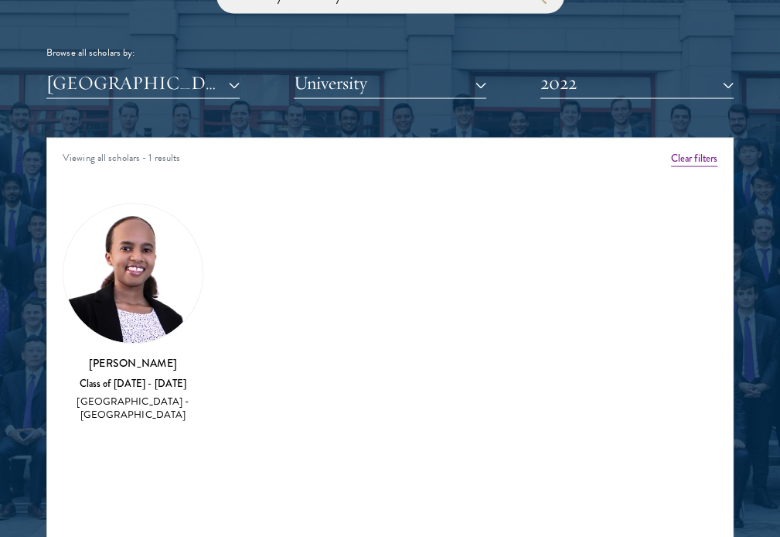
click at [142, 388] on div "Maria Ahmed Class of 2021 - 2022 Somalia - Lafayette College" at bounding box center [133, 388] width 141 height 68
click at [179, 398] on div "Somalia - Lafayette College" at bounding box center [133, 407] width 141 height 26
click at [197, 403] on div "Somalia - Lafayette College" at bounding box center [133, 407] width 141 height 26
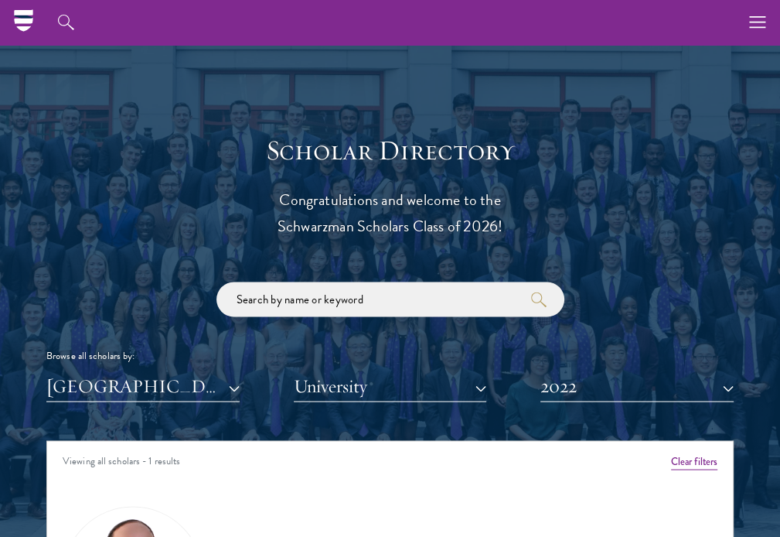
scroll to position [1624, 0]
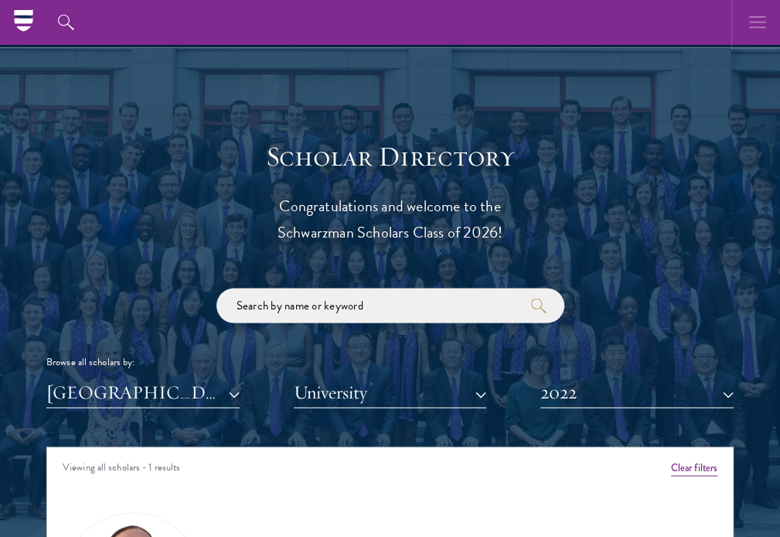
click at [762, 13] on icon "button" at bounding box center [757, 22] width 17 height 45
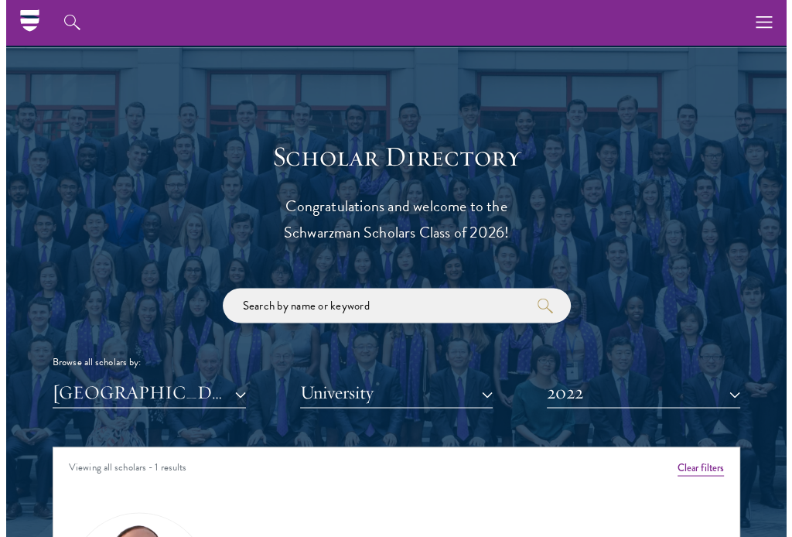
scroll to position [1585, 0]
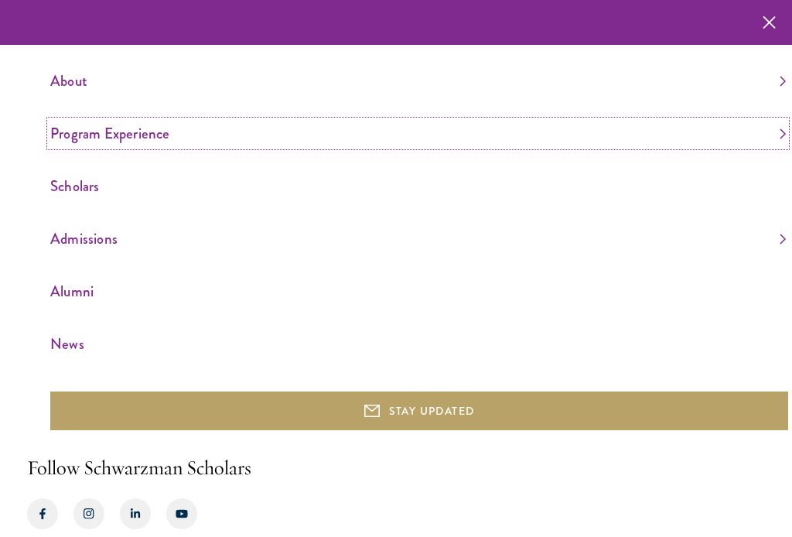
click at [127, 135] on link "Program Experience" at bounding box center [417, 134] width 735 height 26
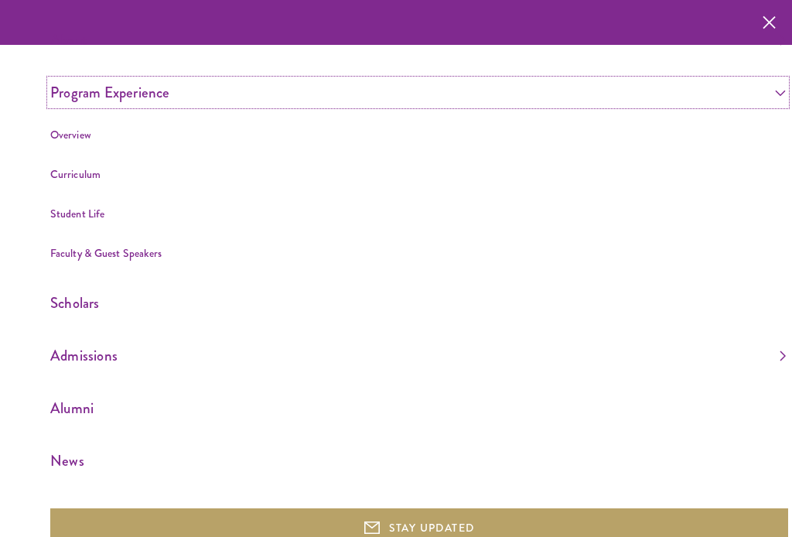
scroll to position [77, 0]
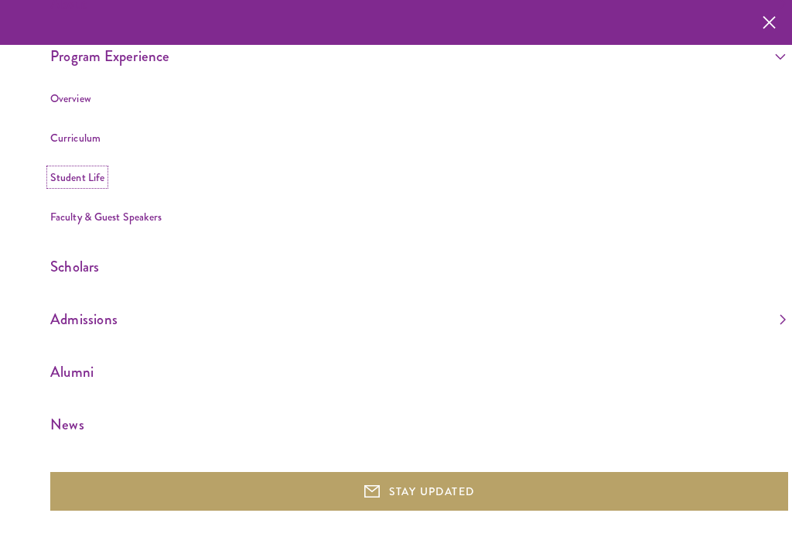
click at [71, 176] on link "Student Life" at bounding box center [77, 176] width 54 height 15
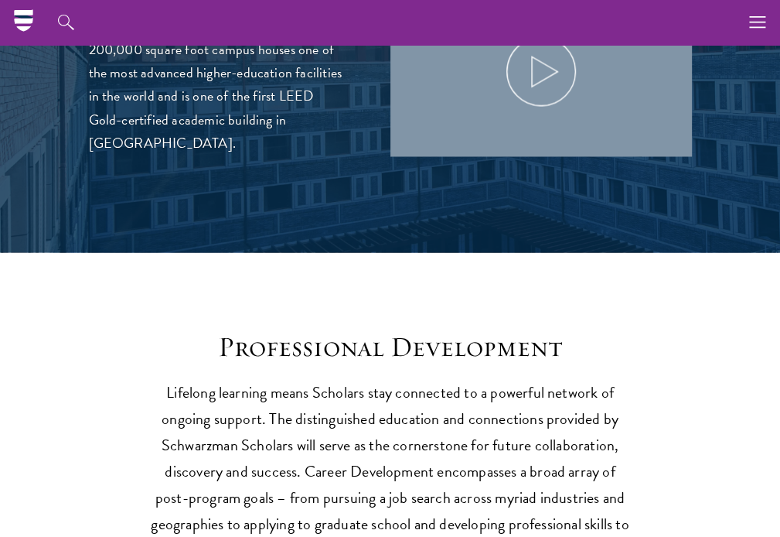
scroll to position [1469, 0]
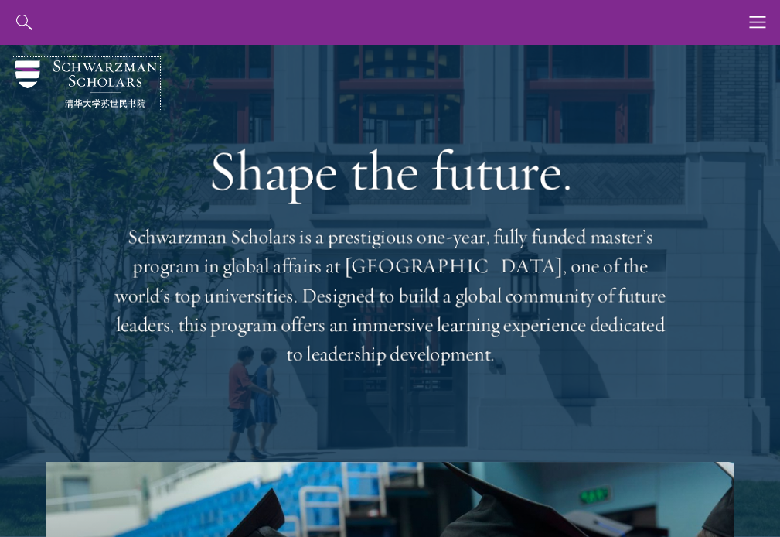
click at [117, 71] on img at bounding box center [86, 83] width 142 height 47
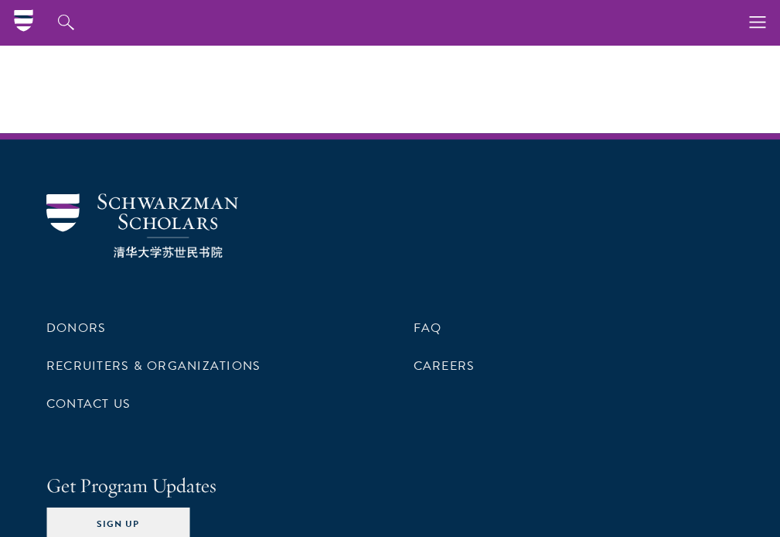
scroll to position [4966, 0]
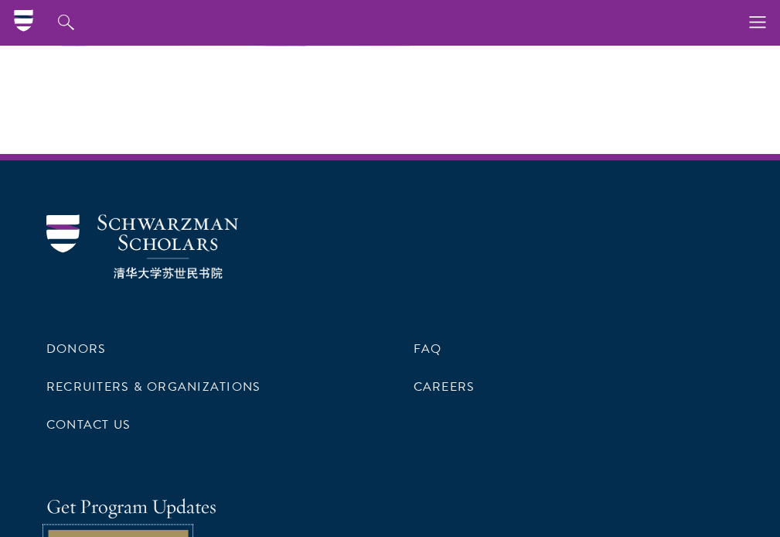
click at [130, 527] on button "Sign Up" at bounding box center [117, 544] width 143 height 35
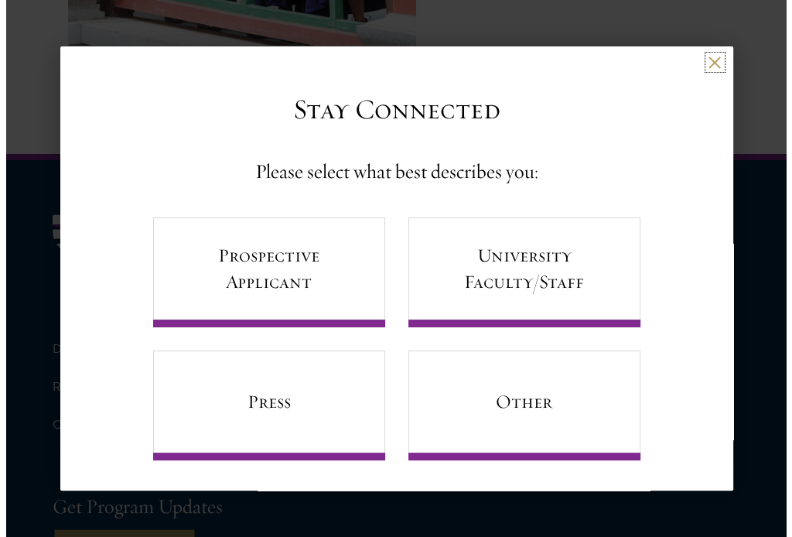
scroll to position [4975, 0]
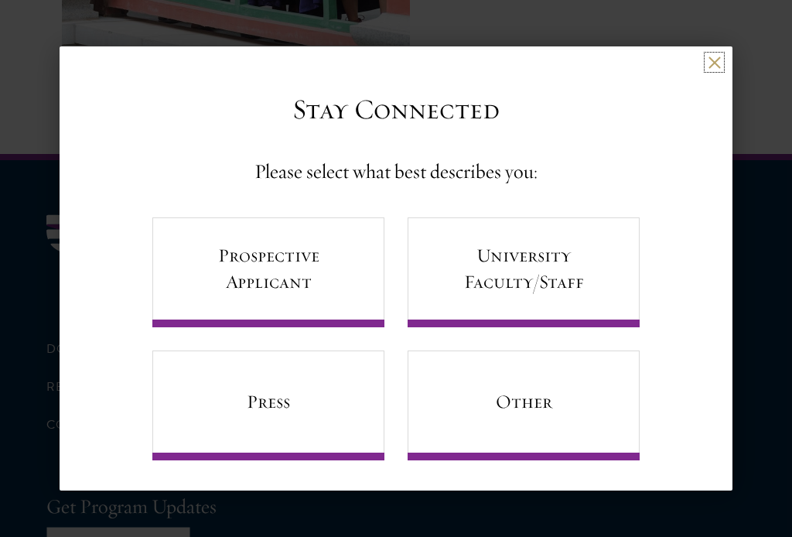
click at [708, 59] on button at bounding box center [714, 62] width 13 height 13
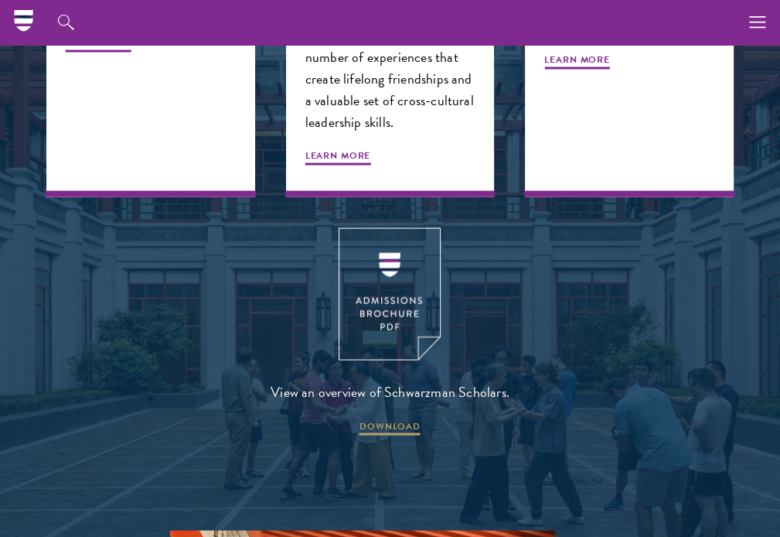
scroll to position [1718, 0]
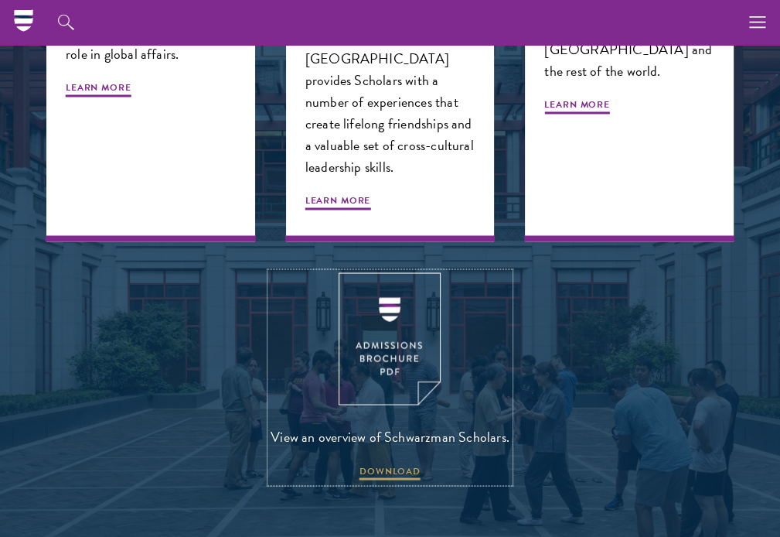
click at [408, 326] on img at bounding box center [390, 338] width 102 height 132
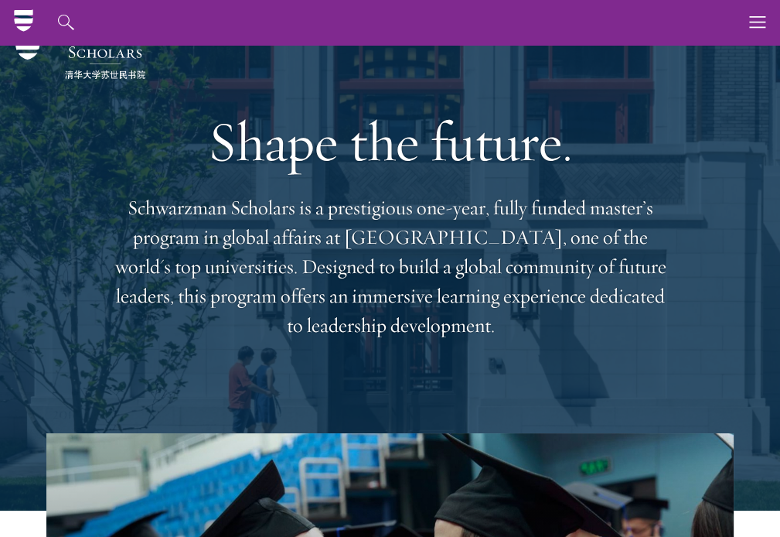
scroll to position [0, 0]
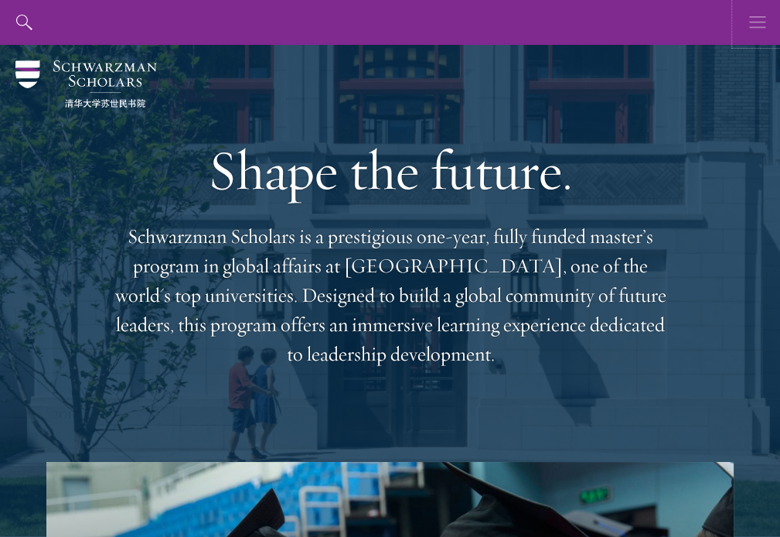
click at [759, 32] on icon "button" at bounding box center [757, 22] width 17 height 45
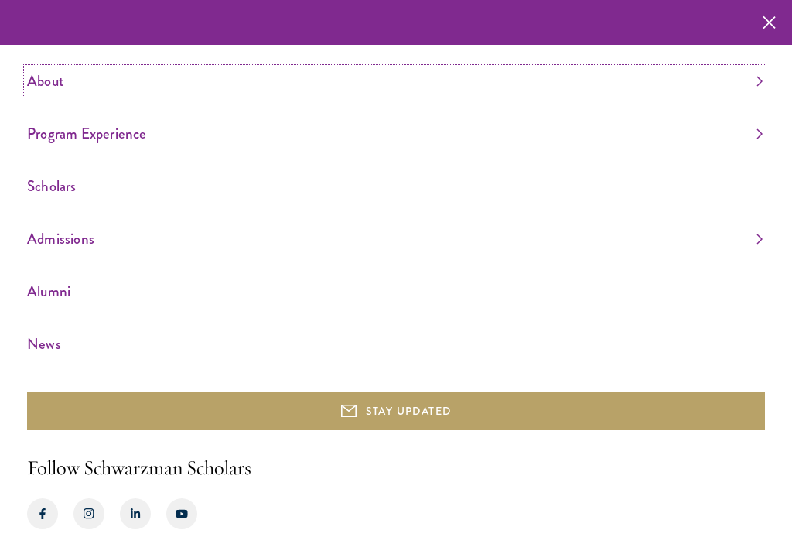
click at [59, 75] on link "About" at bounding box center [394, 81] width 735 height 26
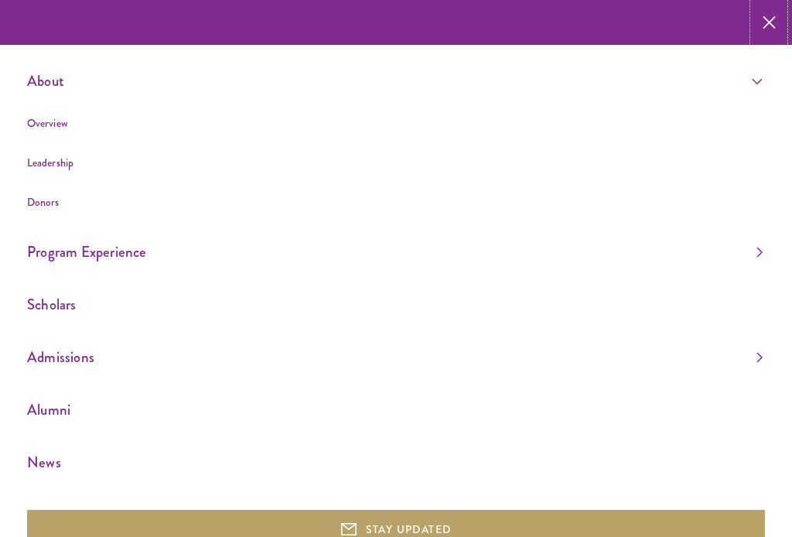
click at [767, 19] on icon "button" at bounding box center [768, 22] width 13 height 45
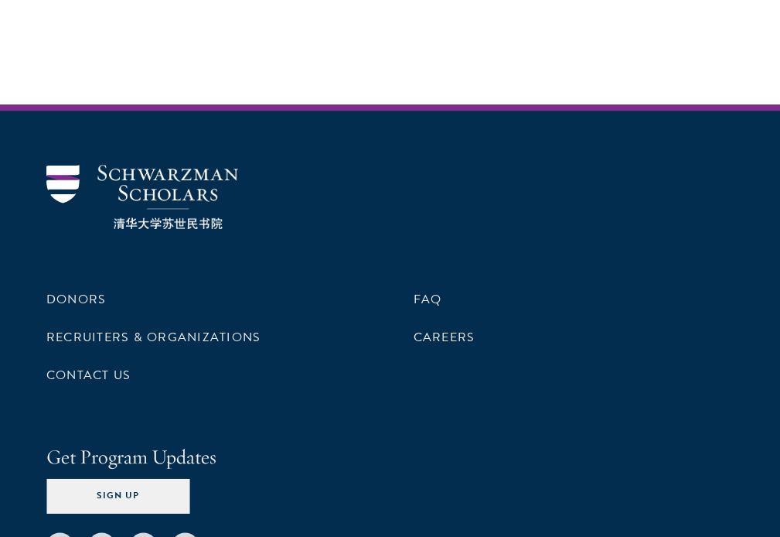
scroll to position [5121, 0]
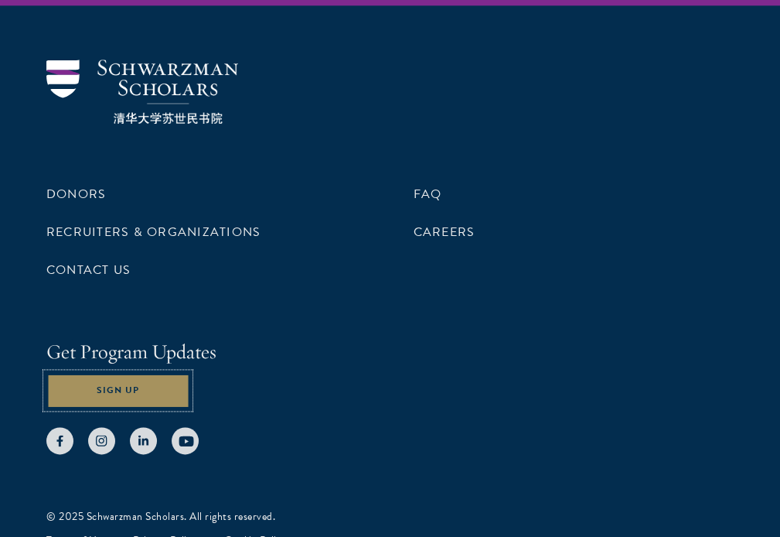
click at [114, 373] on button "Sign Up" at bounding box center [117, 390] width 143 height 35
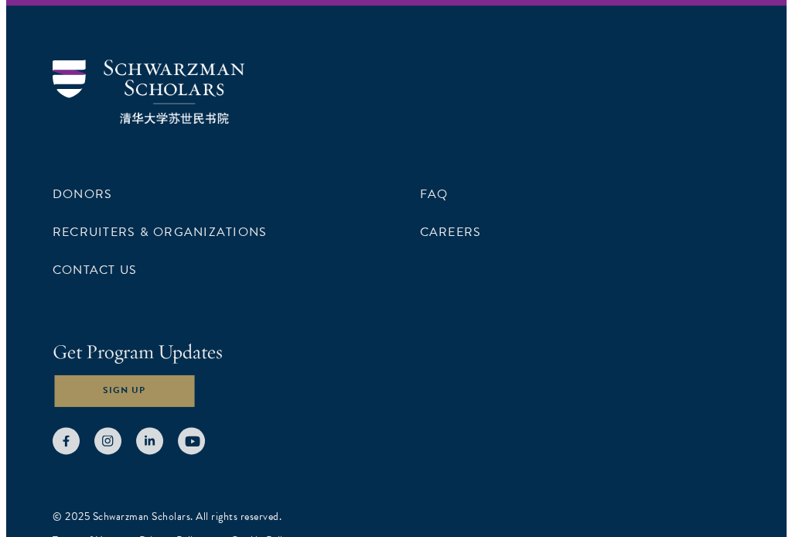
scroll to position [5130, 0]
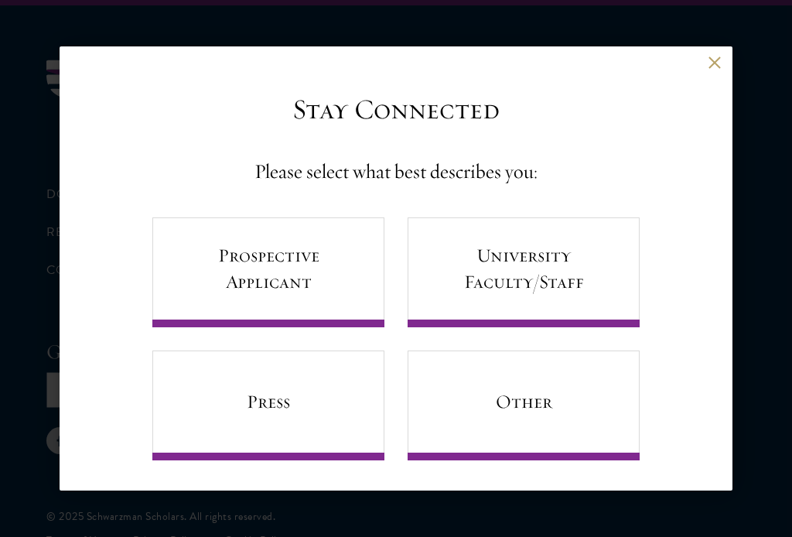
click at [705, 70] on div "Back" at bounding box center [396, 74] width 673 height 37
click at [708, 60] on button at bounding box center [714, 62] width 13 height 13
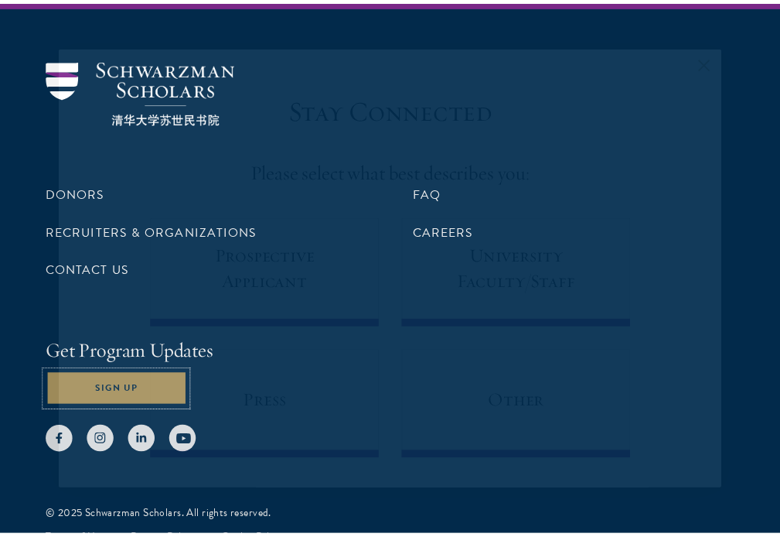
scroll to position [5121, 0]
